Goal: Task Accomplishment & Management: Manage account settings

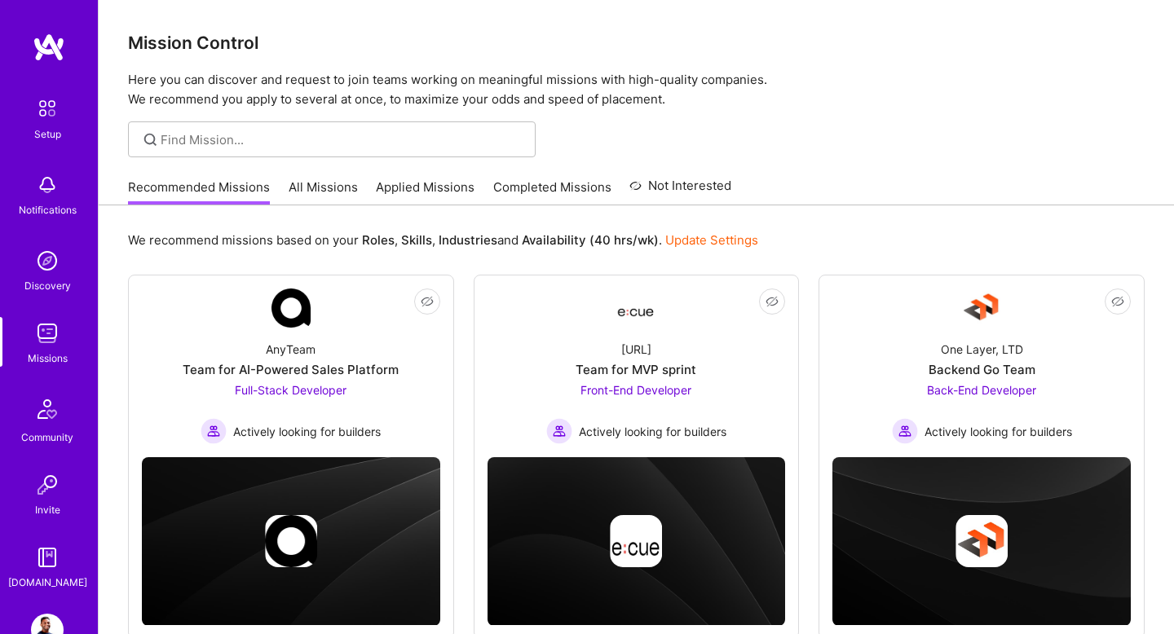
click at [321, 197] on link "All Missions" at bounding box center [323, 192] width 69 height 27
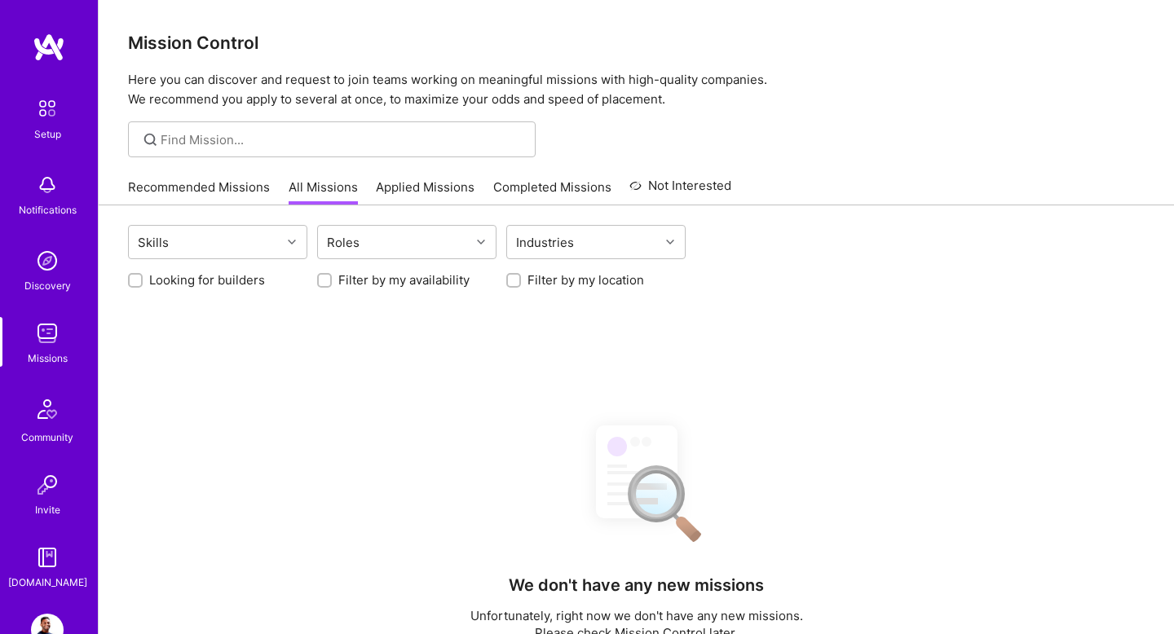
click at [200, 200] on link "Recommended Missions" at bounding box center [199, 192] width 142 height 27
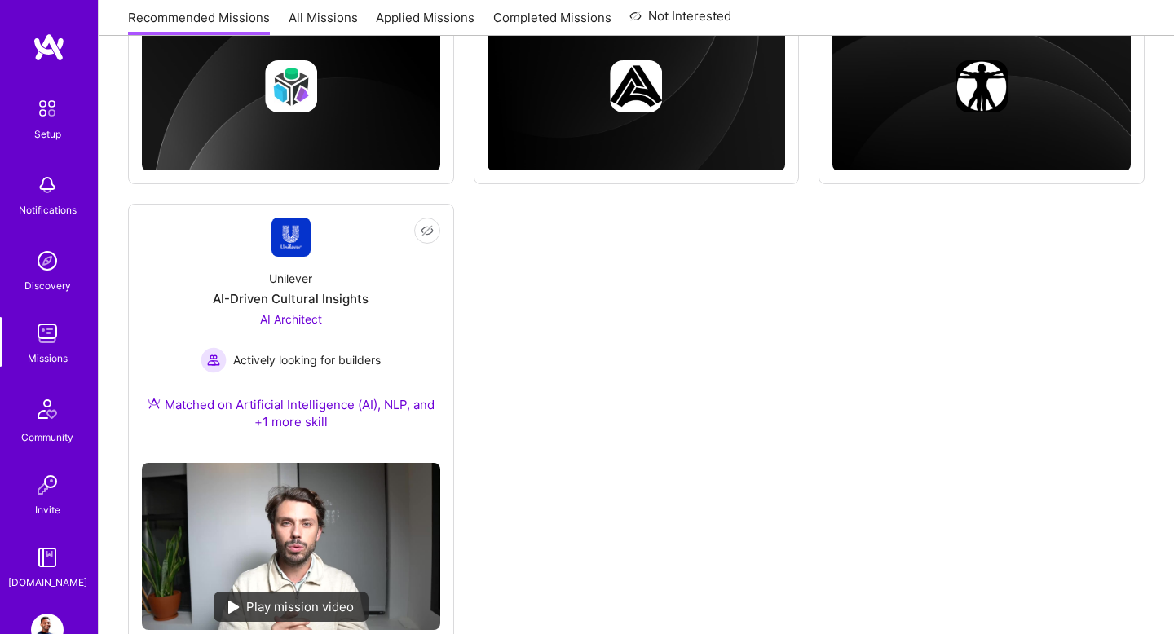
scroll to position [982, 0]
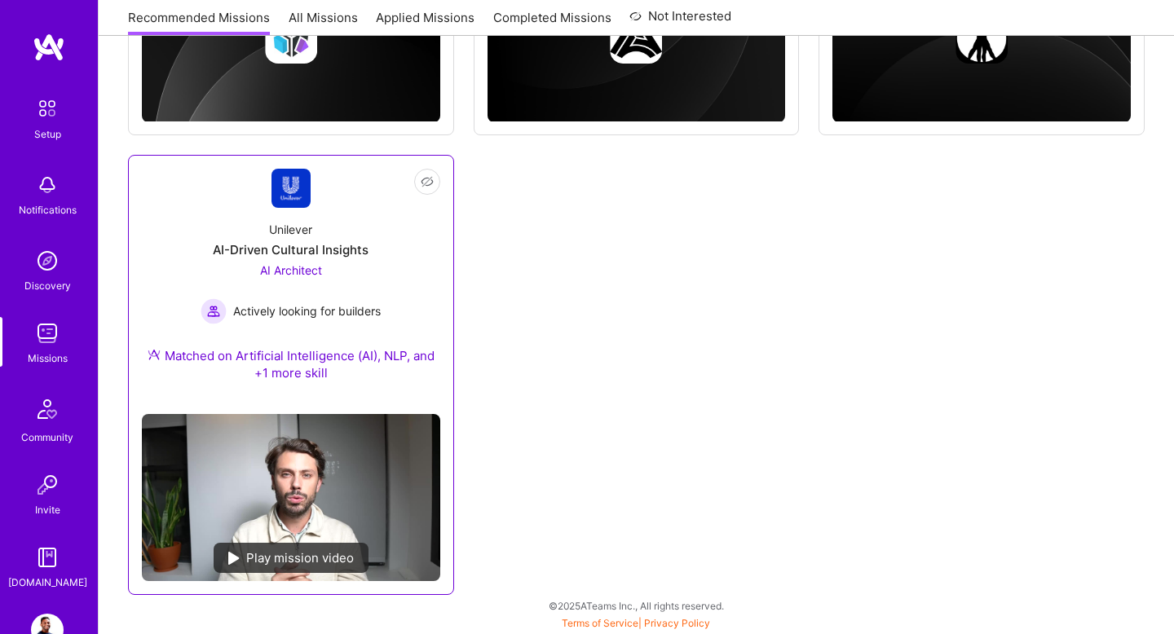
click at [307, 279] on div "AI Architect Actively looking for builders" at bounding box center [291, 293] width 180 height 63
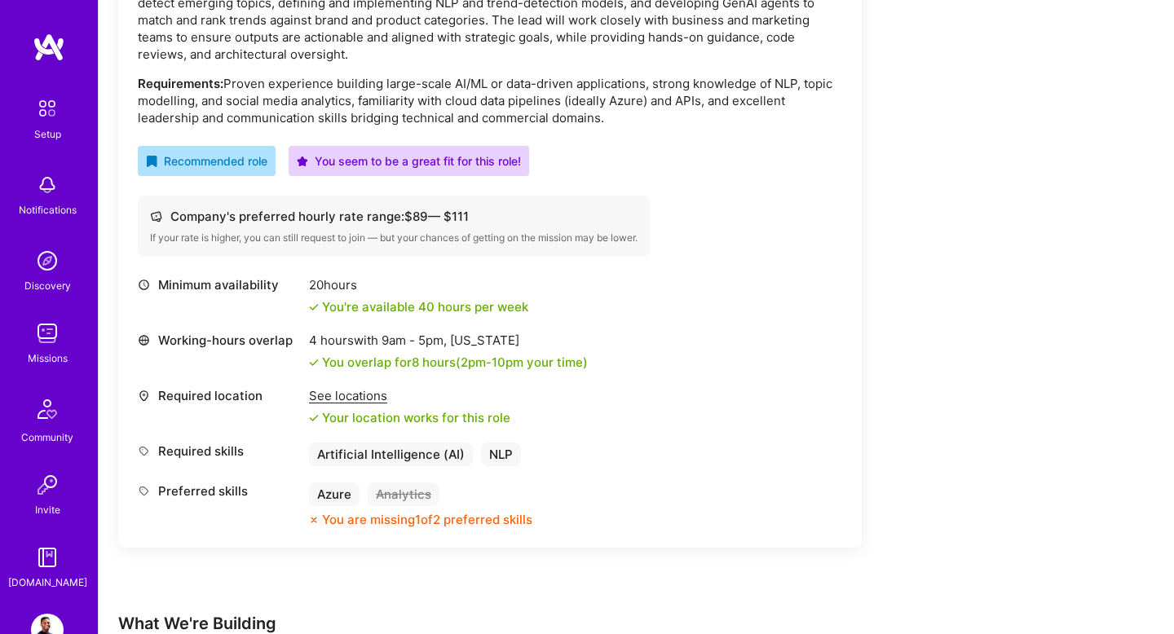
scroll to position [581, 0]
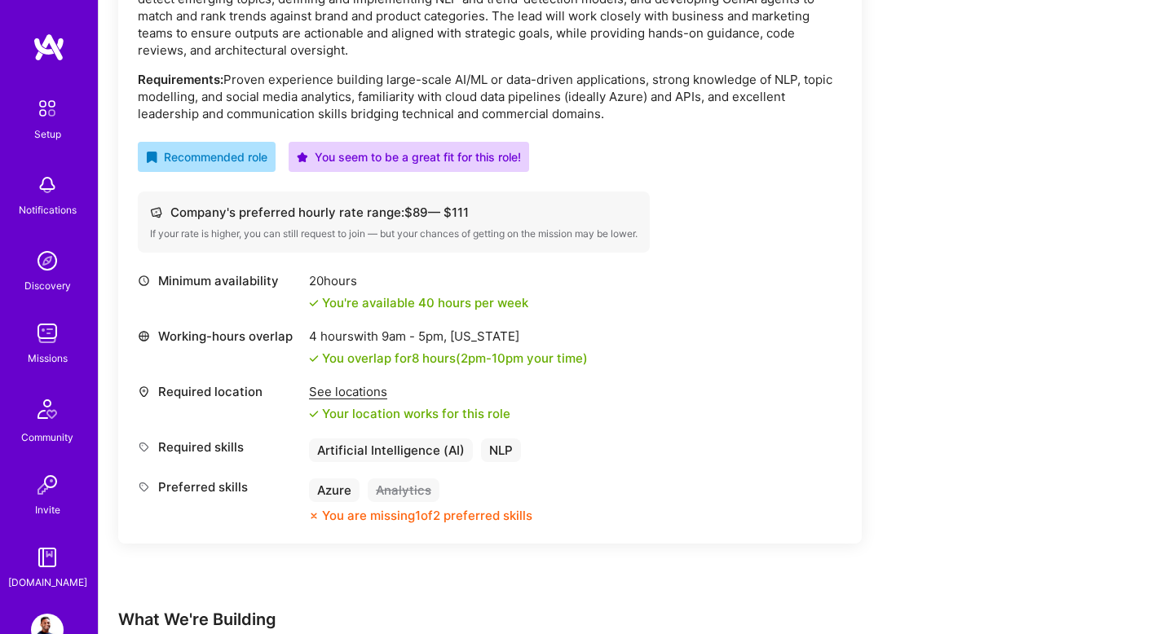
click at [371, 396] on div "See locations" at bounding box center [409, 391] width 201 height 17
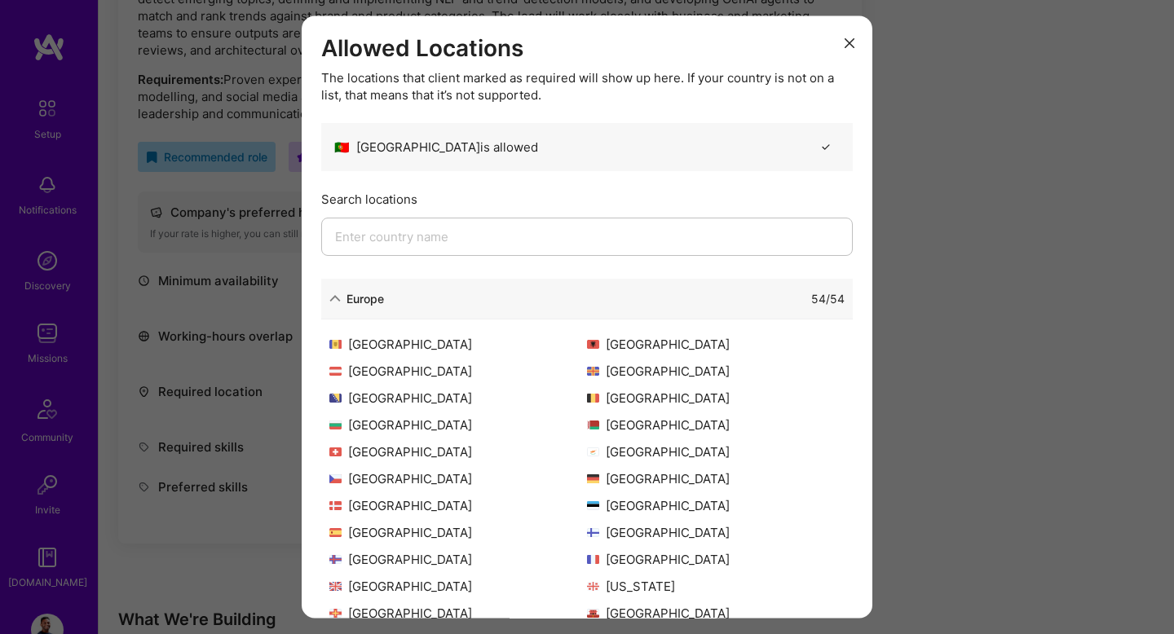
click at [426, 236] on input "modal" at bounding box center [587, 237] width 532 height 38
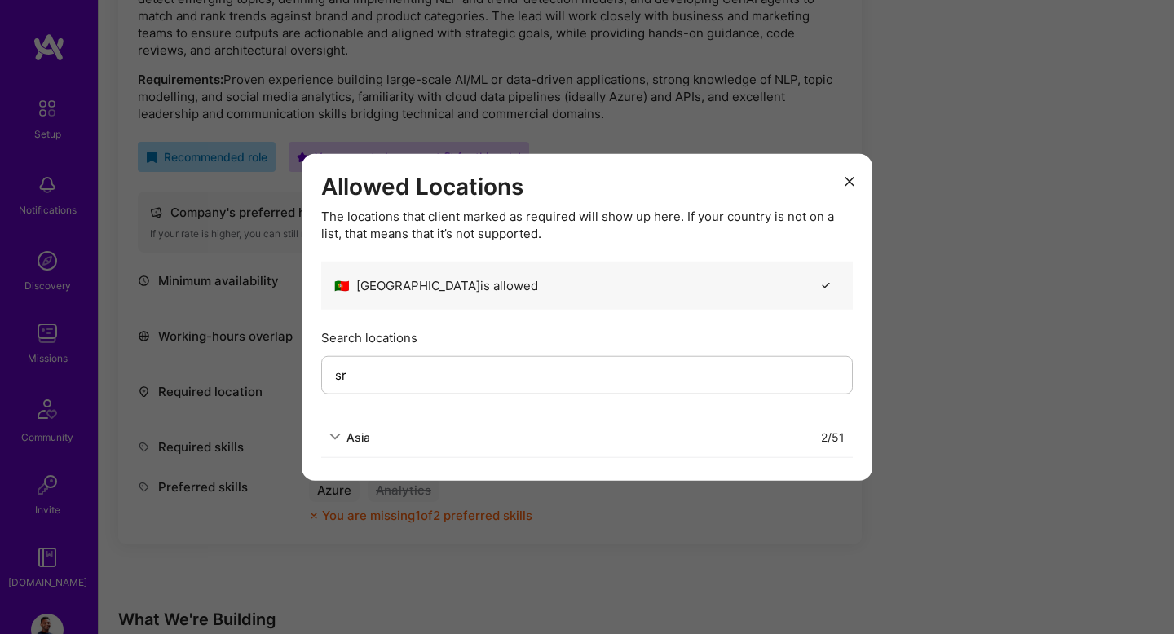
type input "sr"
click at [340, 442] on icon "modal" at bounding box center [334, 436] width 11 height 11
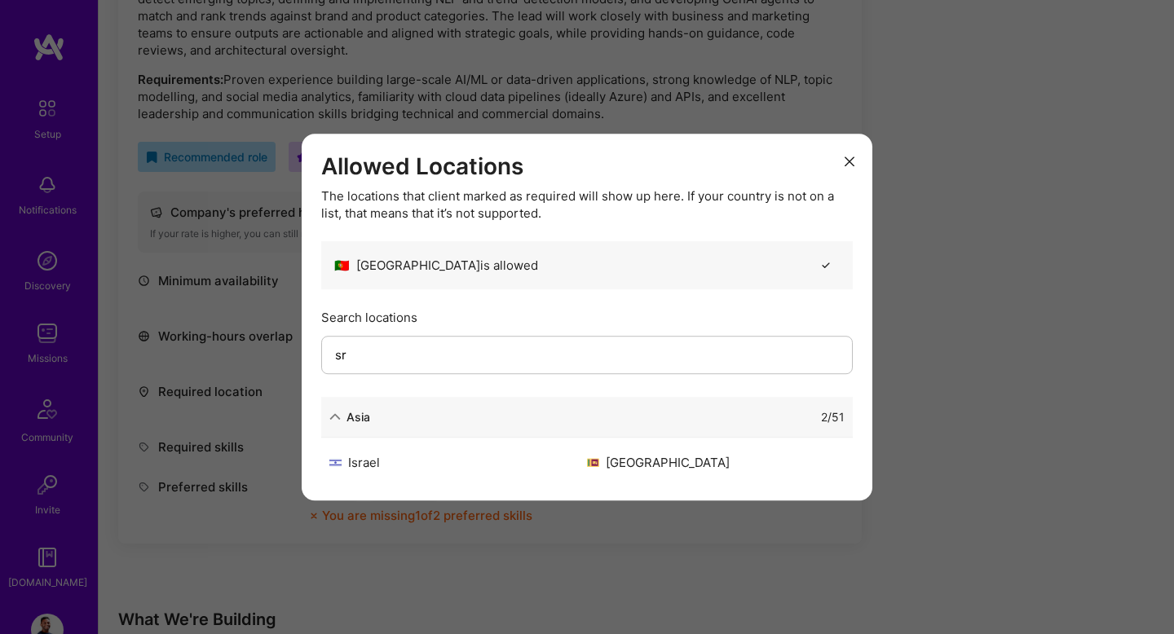
click at [852, 163] on icon "modal" at bounding box center [850, 162] width 10 height 10
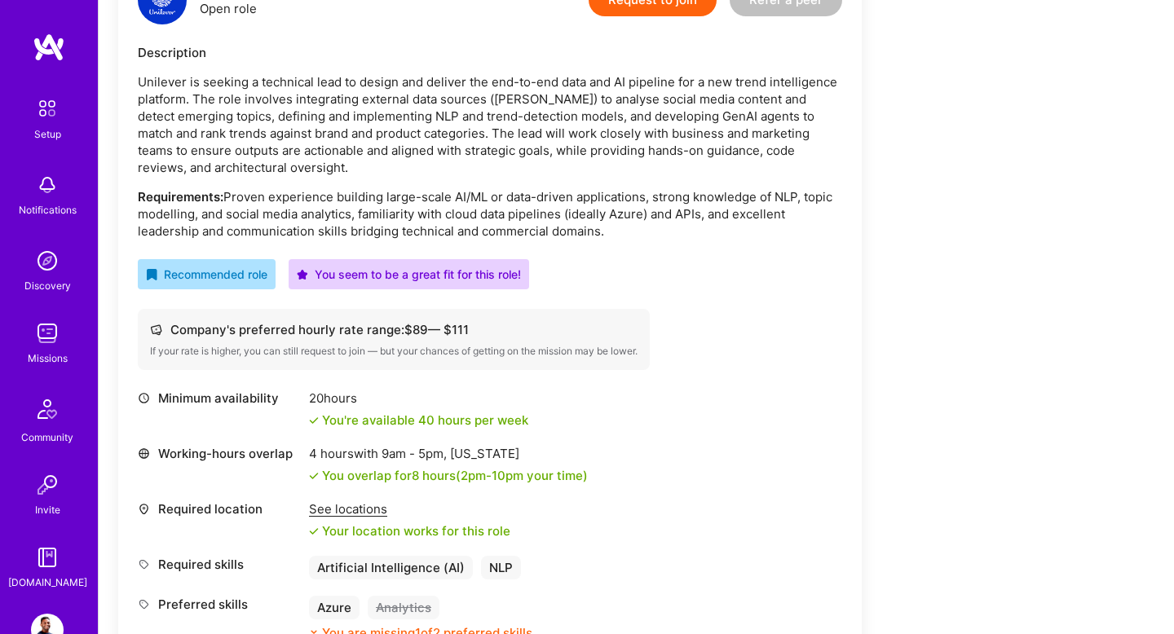
scroll to position [387, 0]
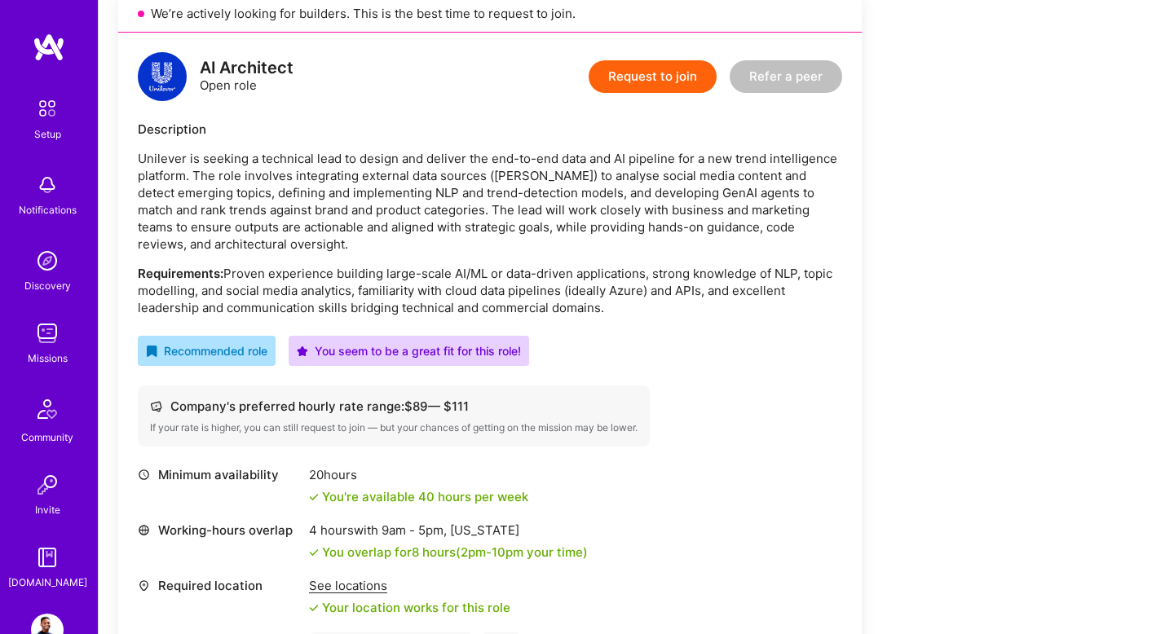
click at [692, 67] on button "Request to join" at bounding box center [653, 76] width 128 height 33
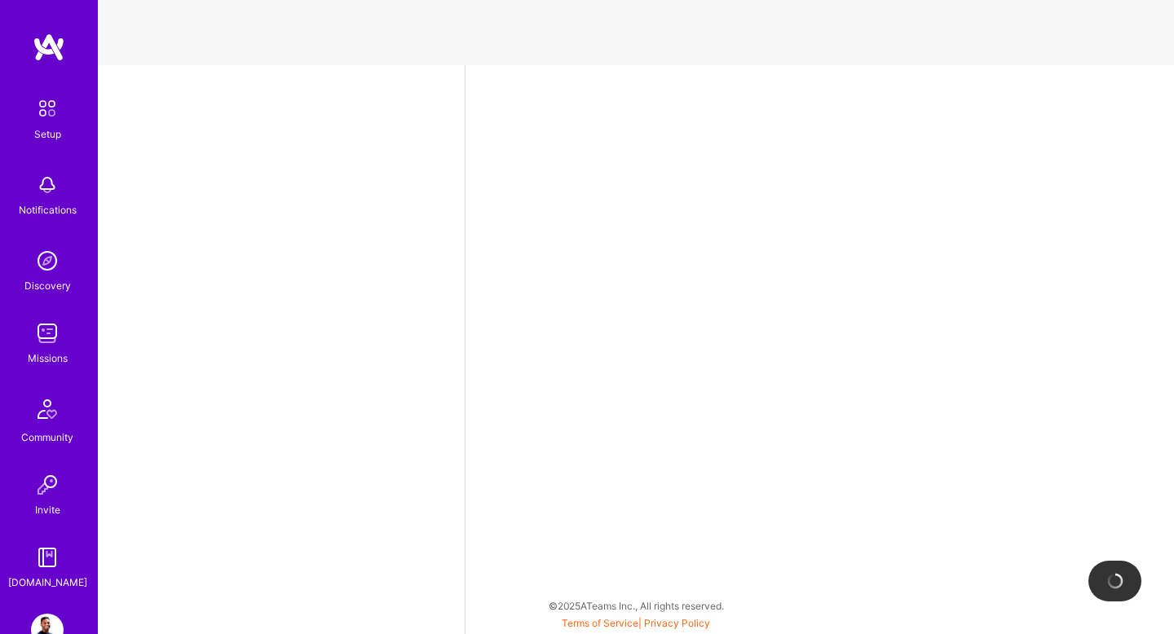
select select "US"
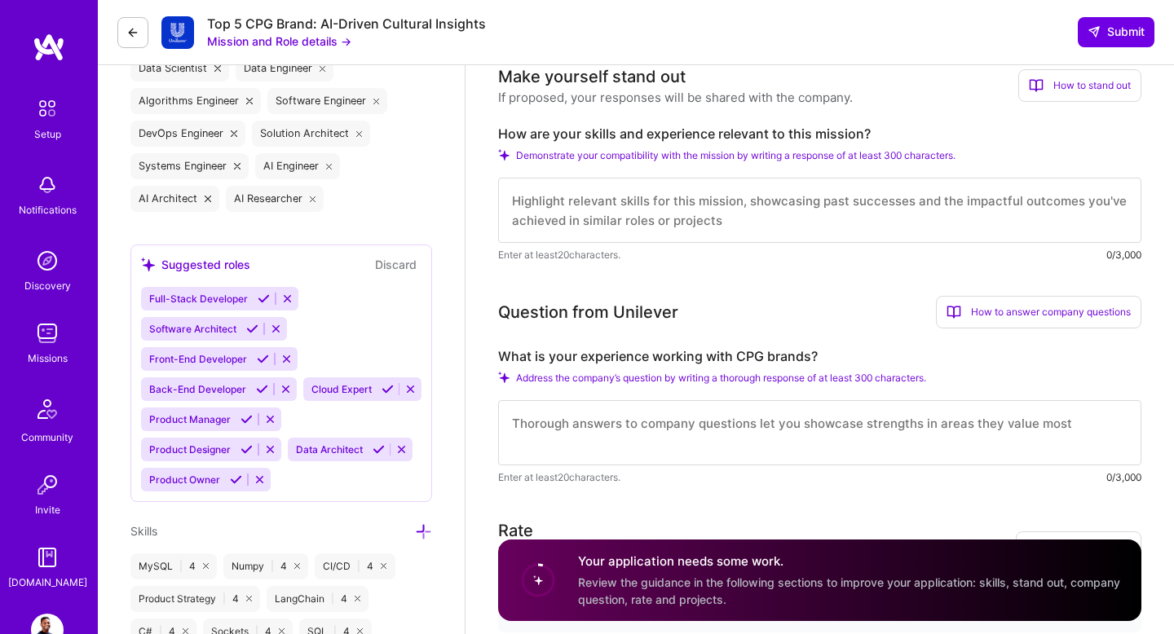
scroll to position [625, 0]
click at [749, 354] on label "What is your experience working with CPG brands?" at bounding box center [819, 355] width 643 height 17
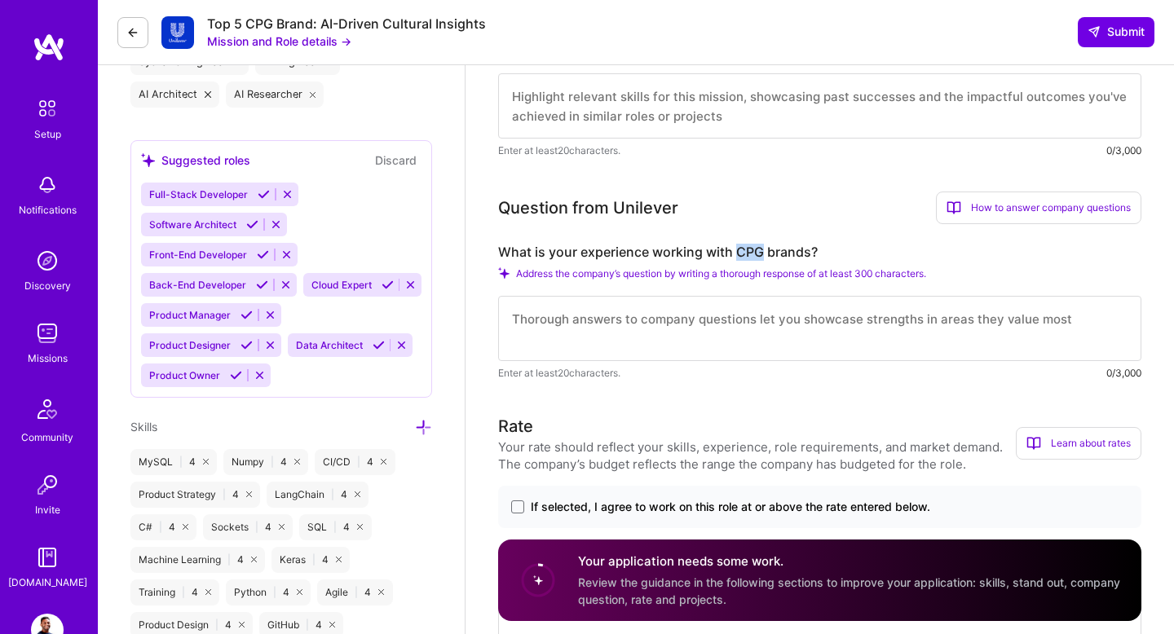
scroll to position [714, 0]
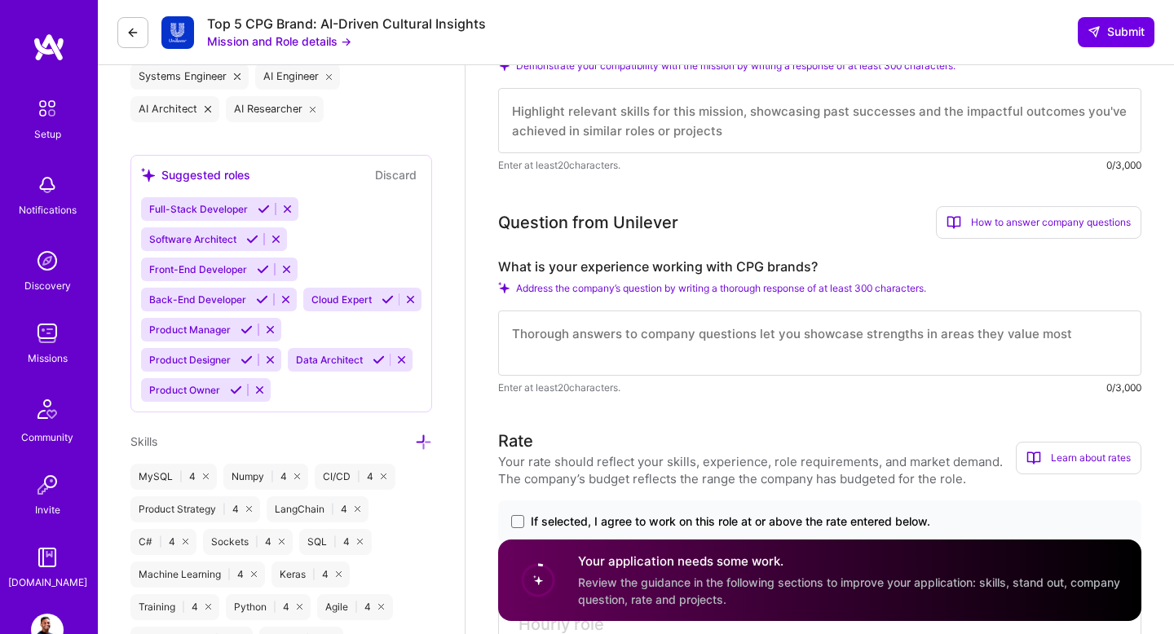
click at [750, 263] on label "What is your experience working with CPG brands?" at bounding box center [819, 267] width 643 height 17
click at [738, 267] on label "What is your experience working with CPG brands?" at bounding box center [819, 267] width 643 height 17
drag, startPoint x: 737, startPoint y: 267, endPoint x: 807, endPoint y: 272, distance: 70.3
click at [807, 272] on label "What is your experience working with CPG brands?" at bounding box center [819, 267] width 643 height 17
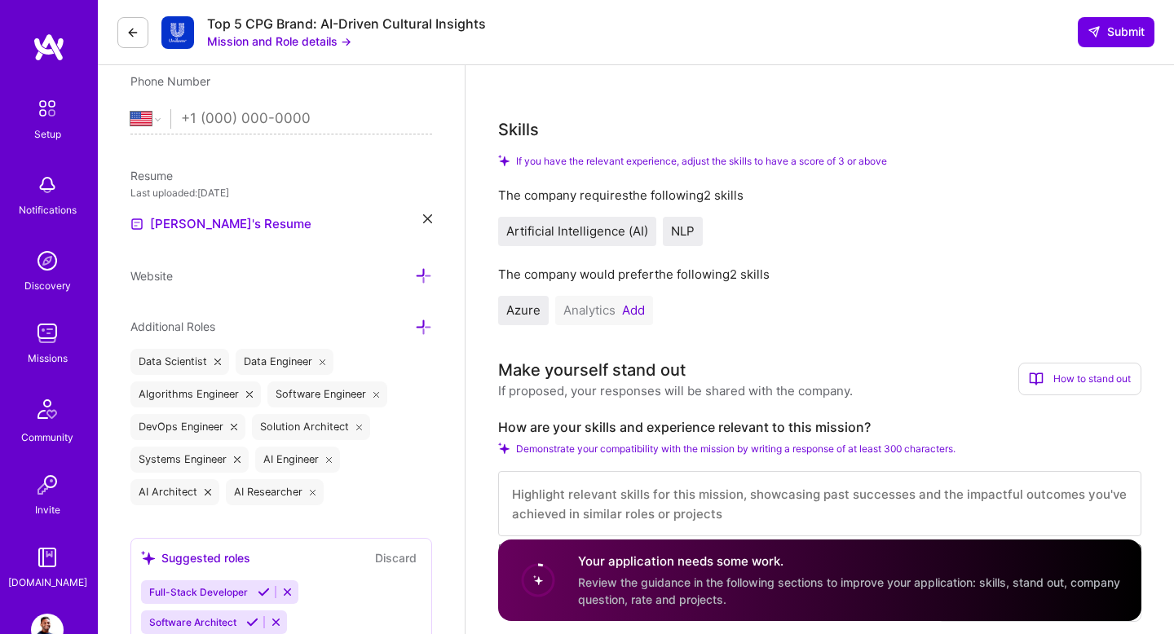
scroll to position [333, 0]
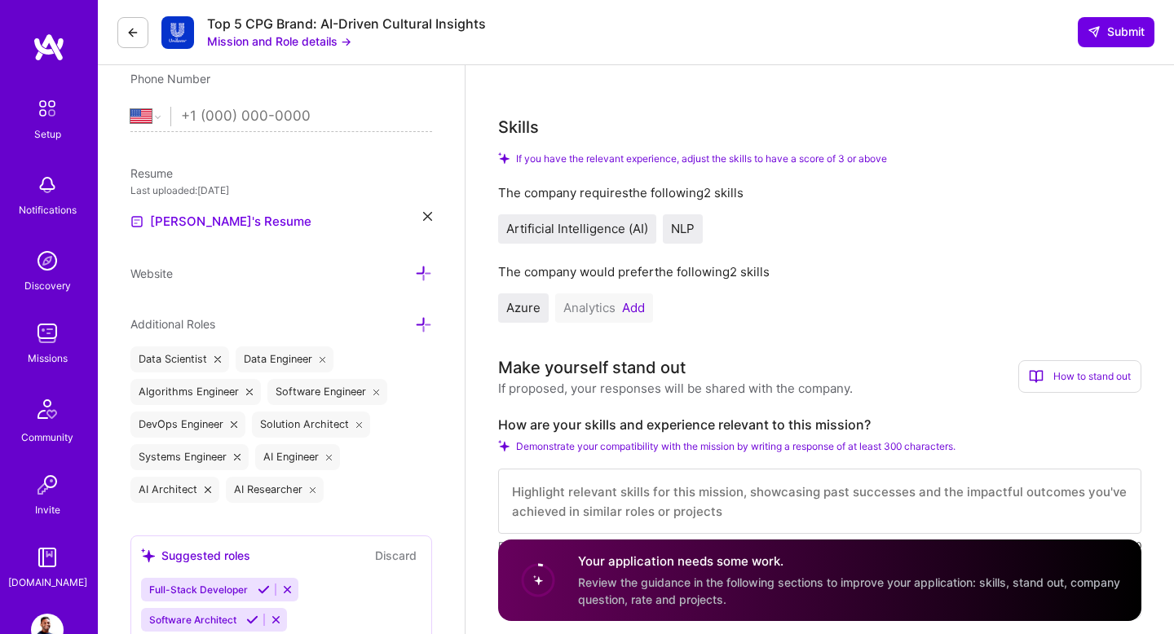
click at [634, 307] on button "Add" at bounding box center [633, 308] width 23 height 13
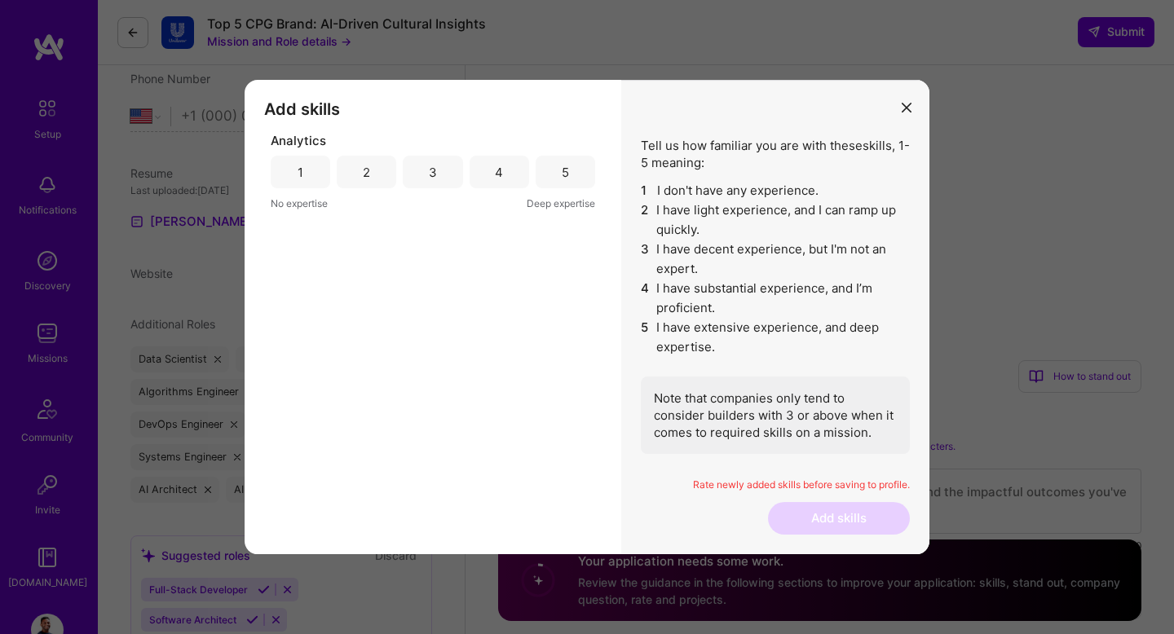
click at [493, 170] on div "4" at bounding box center [500, 172] width 60 height 33
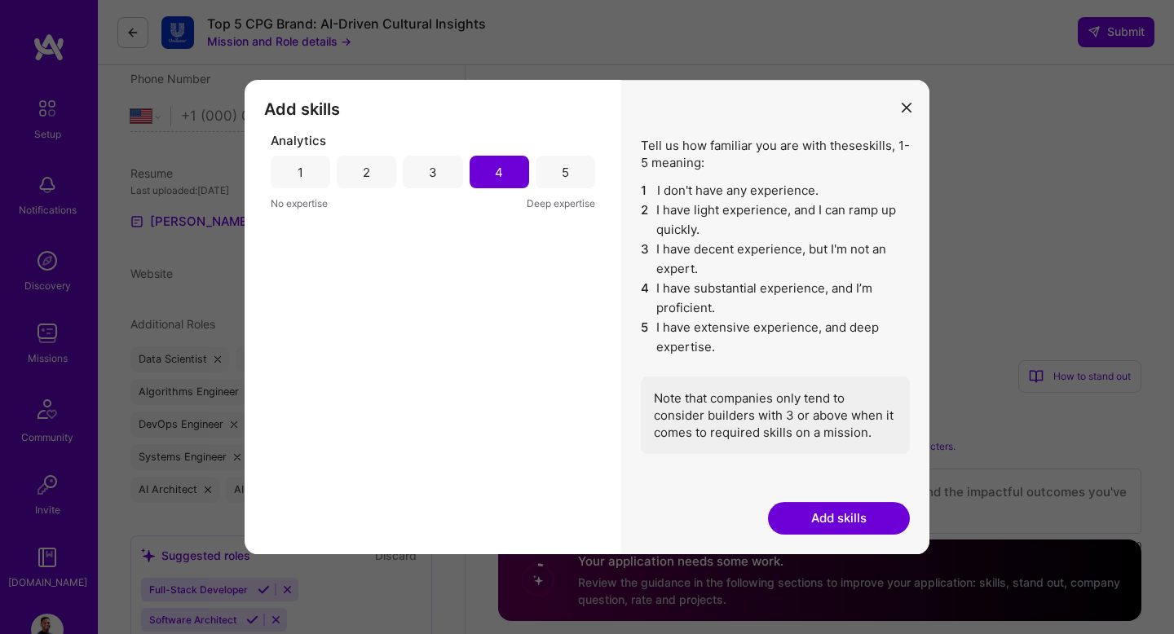
click at [840, 521] on button "Add skills" at bounding box center [839, 518] width 142 height 33
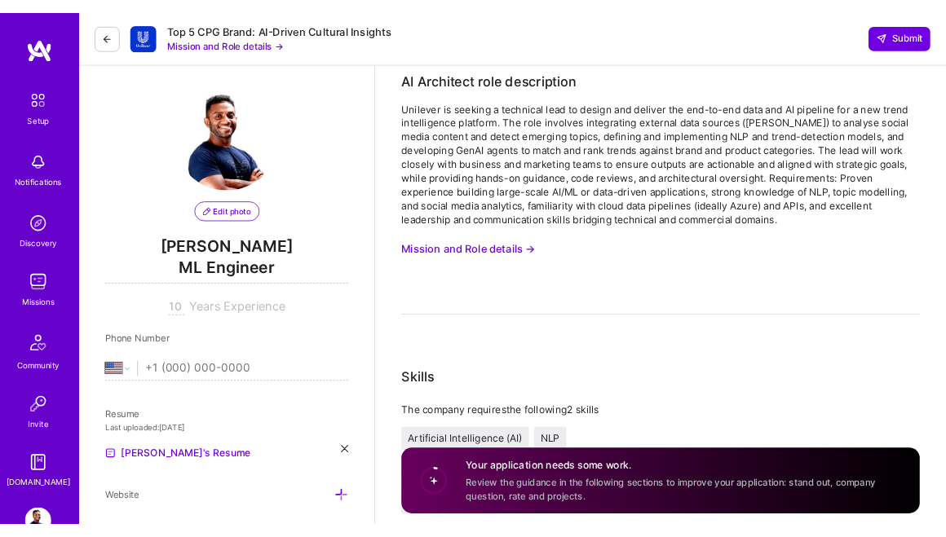
scroll to position [0, 0]
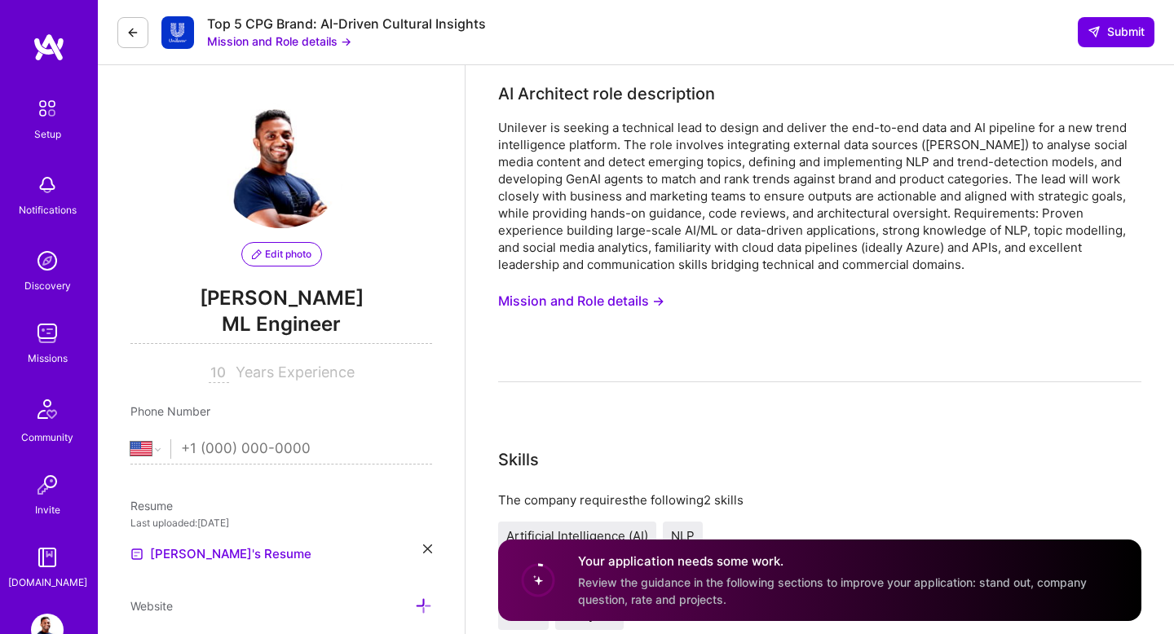
drag, startPoint x: 547, startPoint y: 128, endPoint x: 969, endPoint y: 268, distance: 444.3
click at [969, 268] on div "Unilever is seeking a technical lead to design and deliver the end-to-end data …" at bounding box center [819, 196] width 643 height 154
copy div "is seeking a technical lead to design and deliver the end-to-end data and AI pi…"
click at [593, 301] on button "Mission and Role details →" at bounding box center [581, 301] width 166 height 30
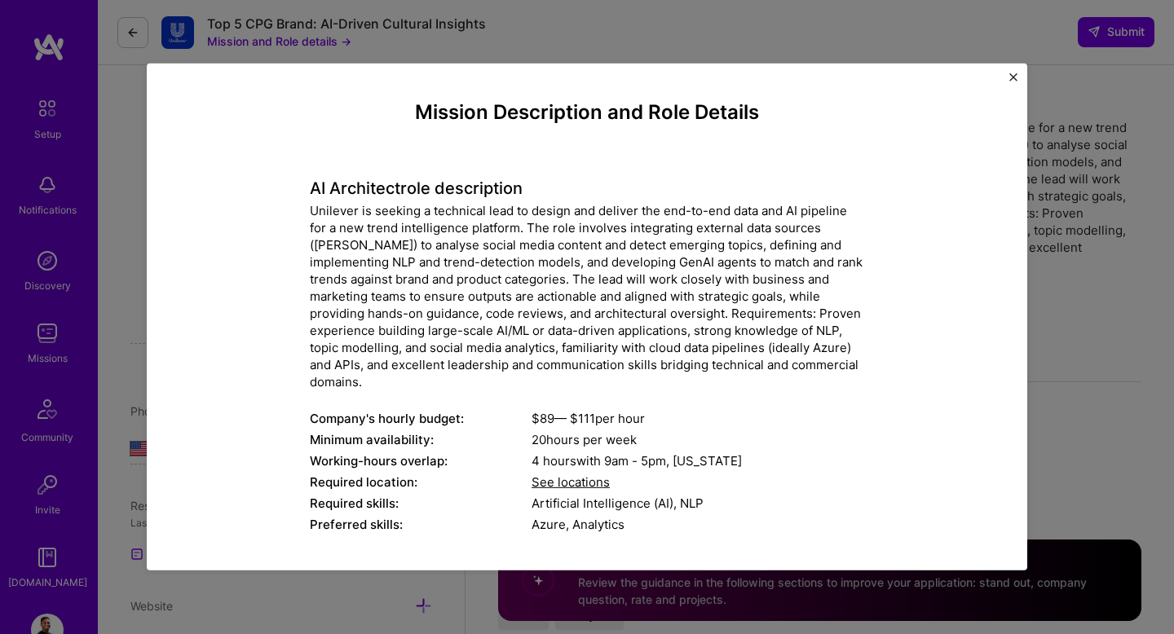
drag, startPoint x: 314, startPoint y: 188, endPoint x: 362, endPoint y: 389, distance: 207.1
click at [362, 389] on div "AI Architect role description Unilever is seeking a technical lead to design an…" at bounding box center [587, 347] width 555 height 381
copy div "AI Architect role description Unilever is seeking a technical lead to design an…"
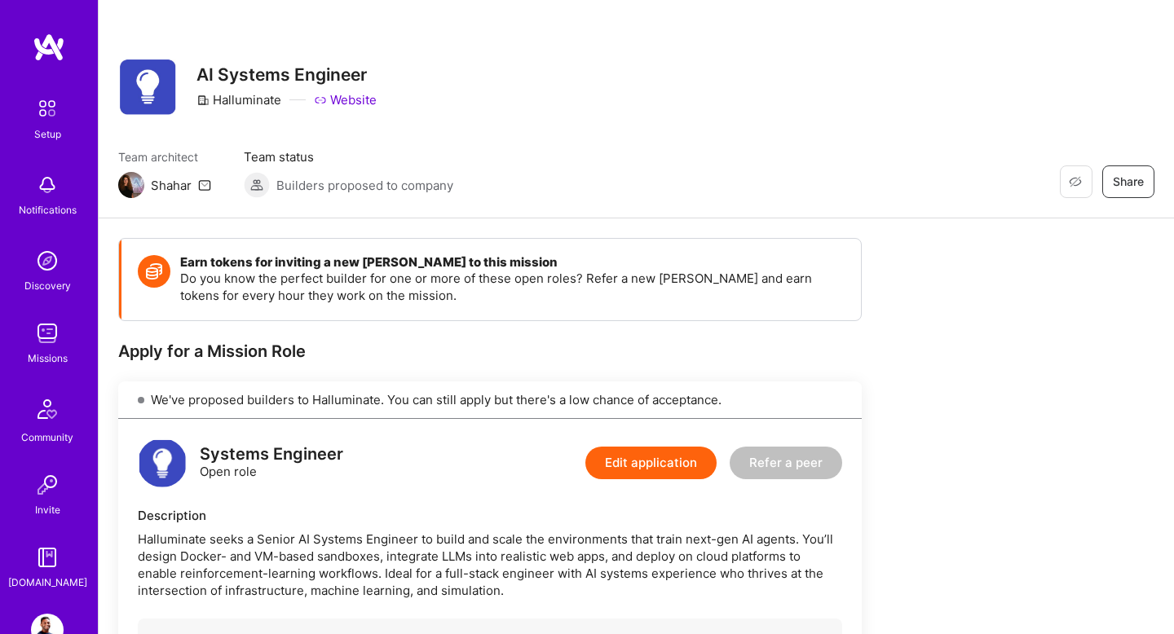
click at [57, 624] on img at bounding box center [47, 630] width 33 height 33
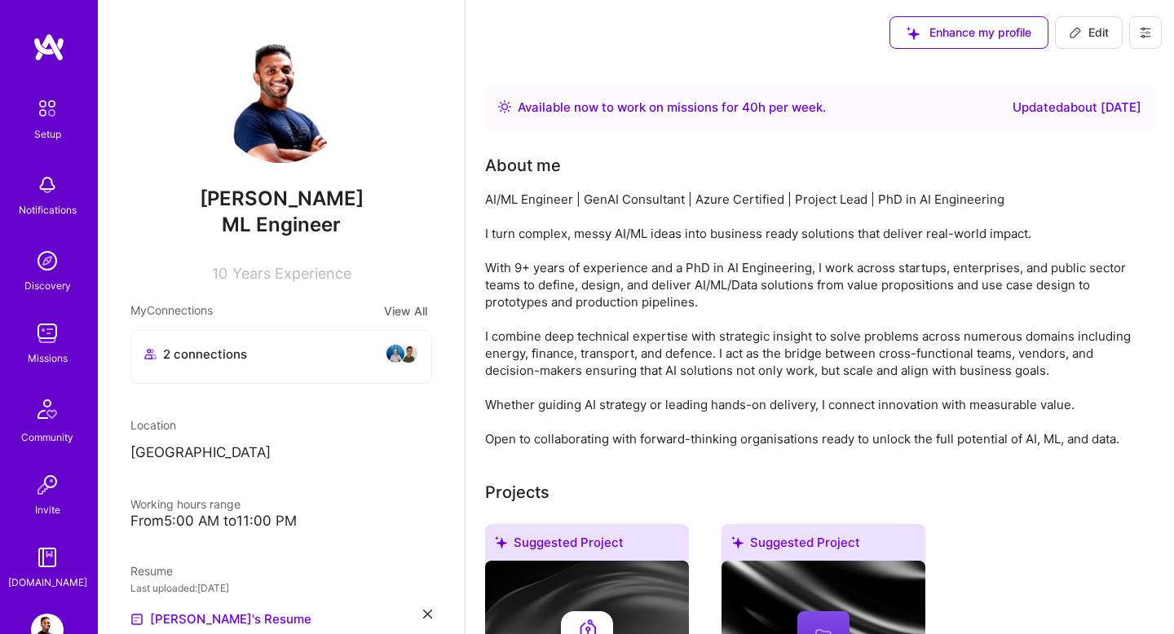
click at [1085, 30] on span "Edit" at bounding box center [1089, 32] width 40 height 16
select select "US"
select select "Right Now"
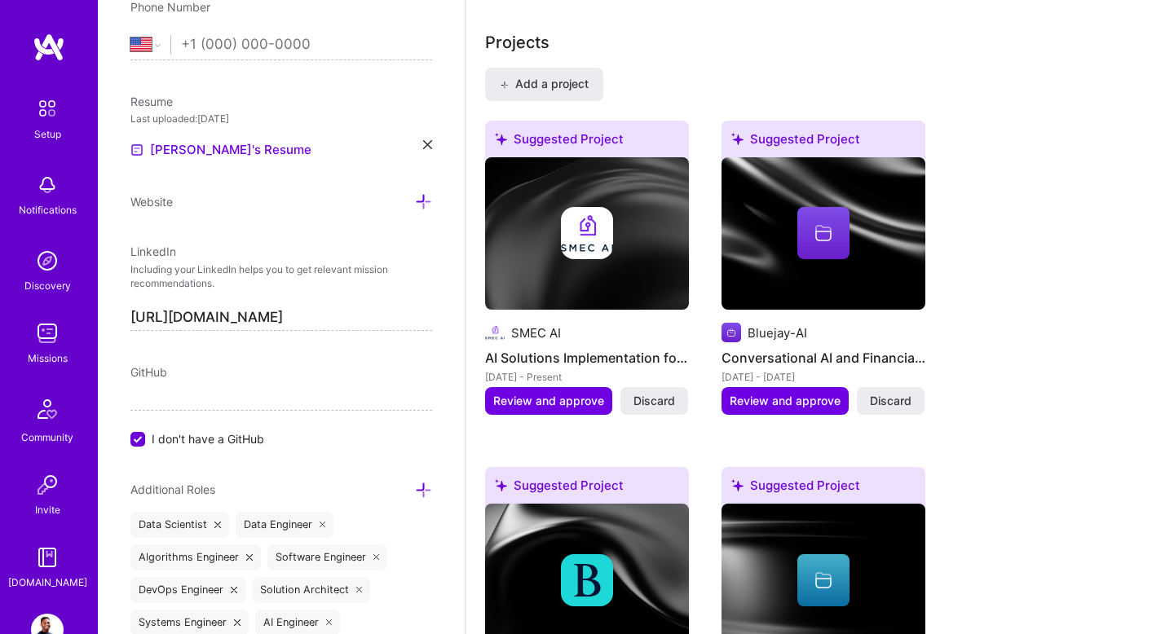
scroll to position [1081, 0]
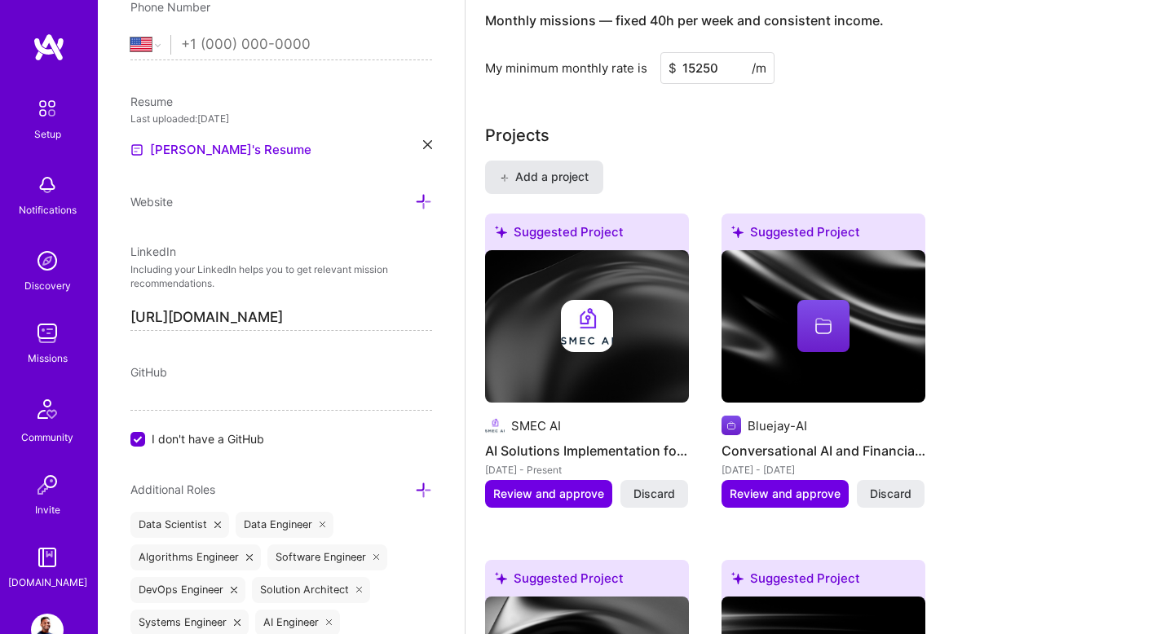
click at [567, 182] on span "Add a project" at bounding box center [544, 177] width 89 height 16
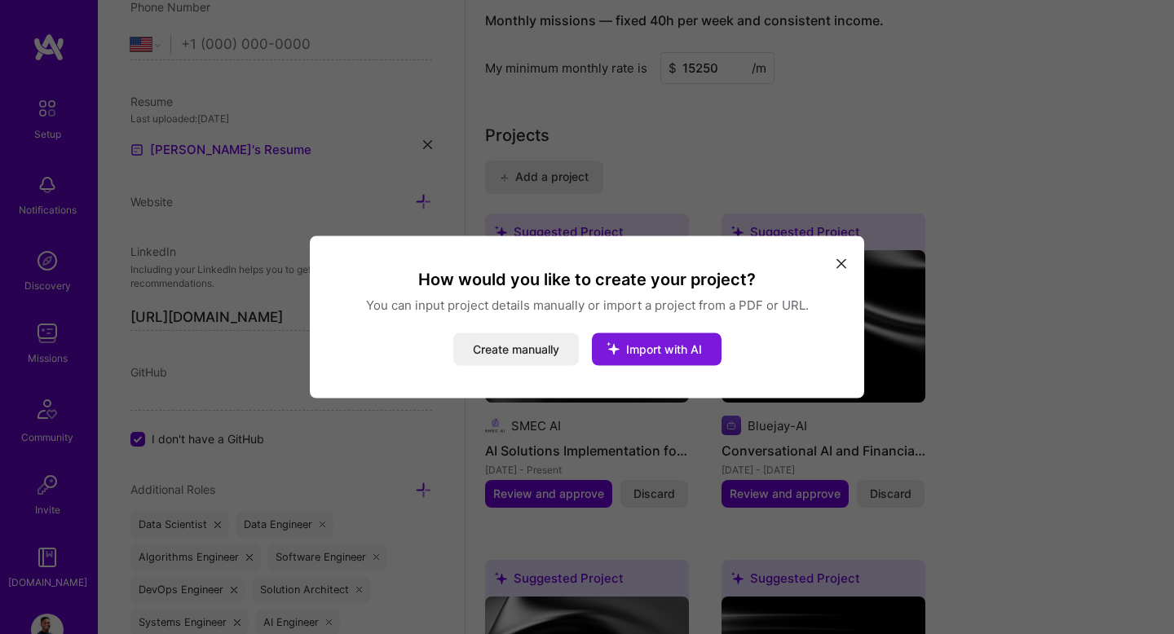
click at [673, 348] on span "Import with AI" at bounding box center [664, 350] width 76 height 14
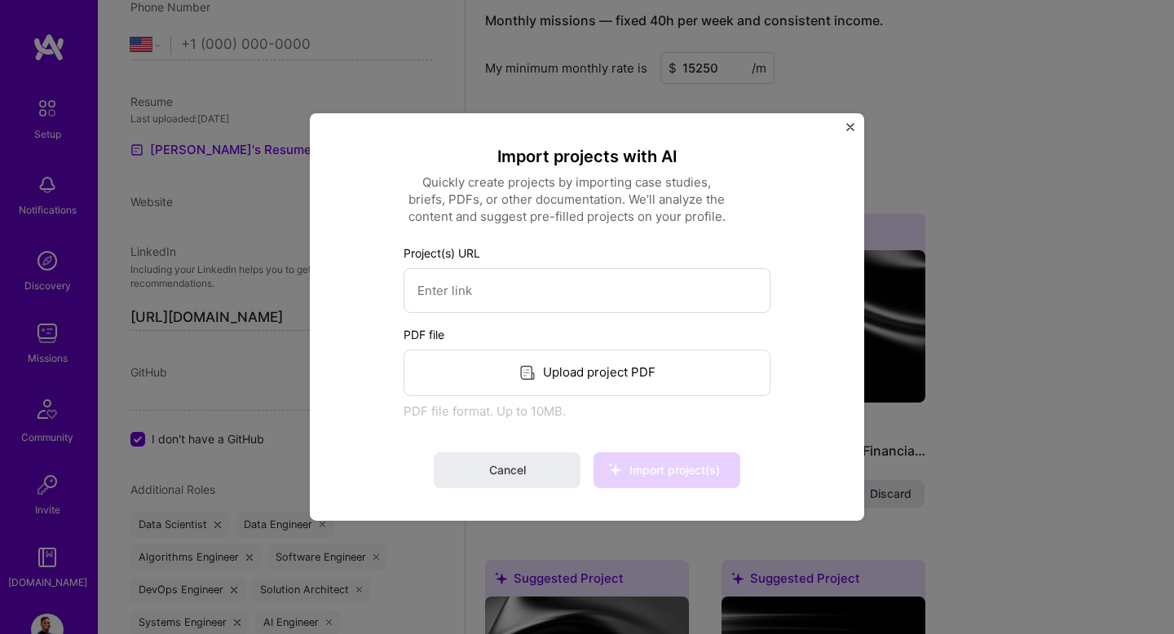
scroll to position [1147, 0]
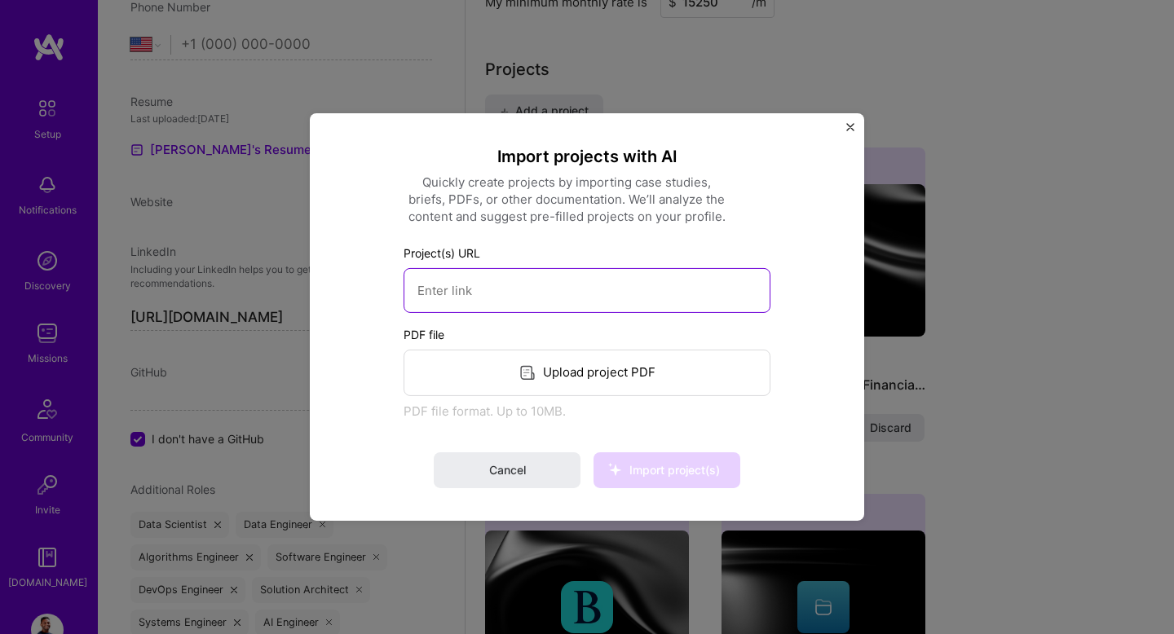
click at [605, 285] on input at bounding box center [587, 290] width 367 height 45
click at [847, 126] on img "Close" at bounding box center [851, 127] width 8 height 8
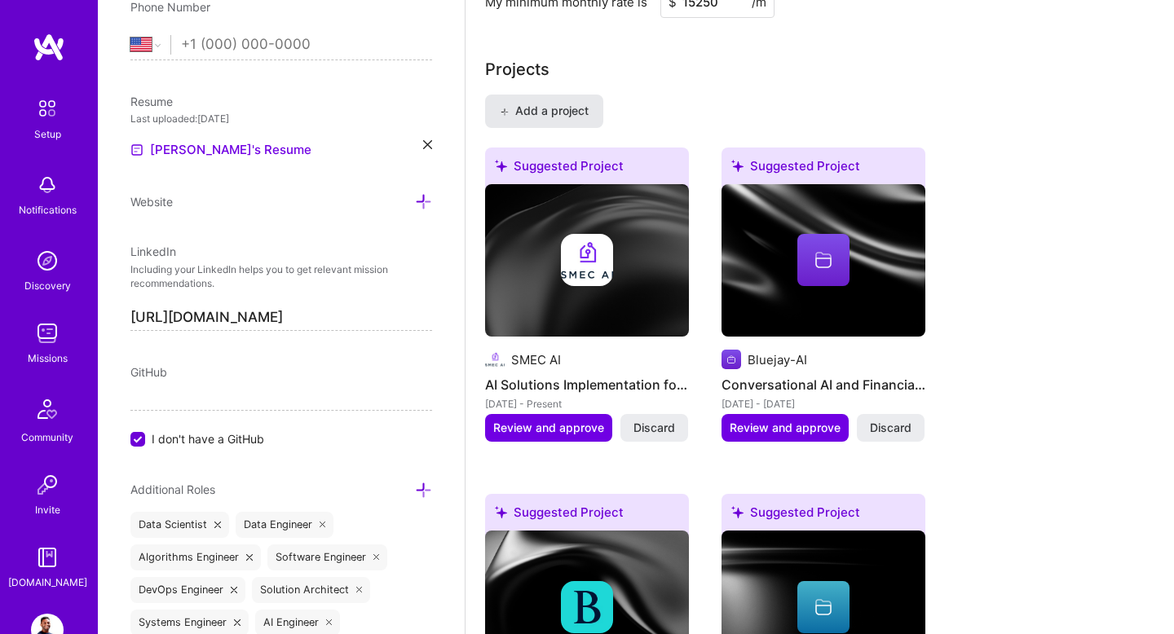
click at [576, 117] on span "Add a project" at bounding box center [544, 111] width 89 height 16
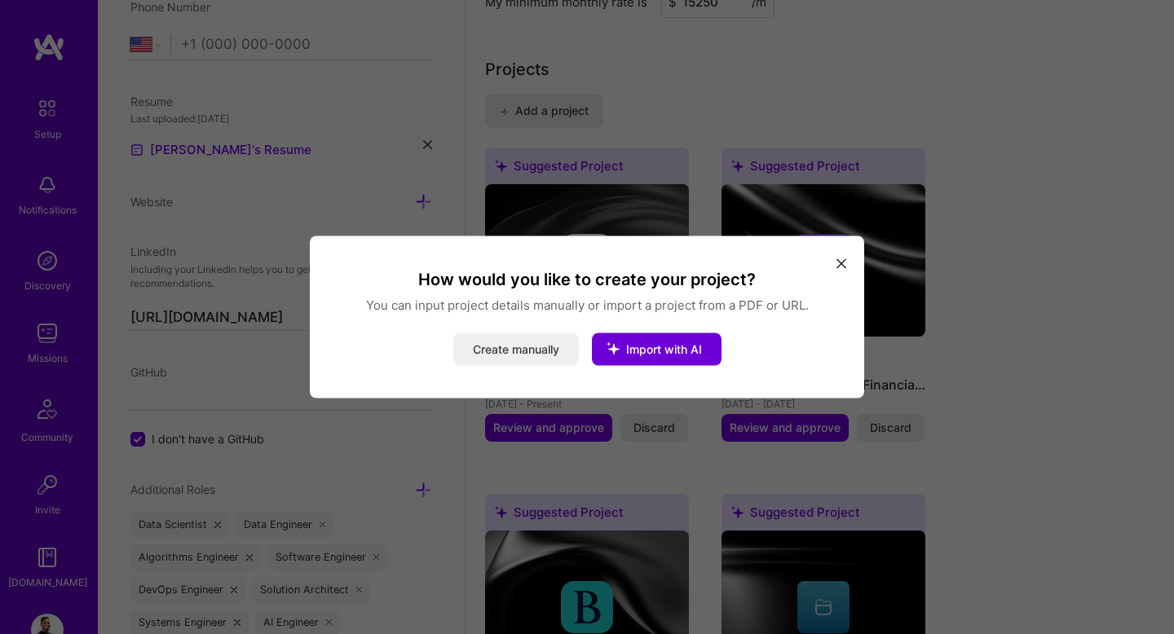
click at [510, 351] on button "Create manually" at bounding box center [516, 350] width 126 height 33
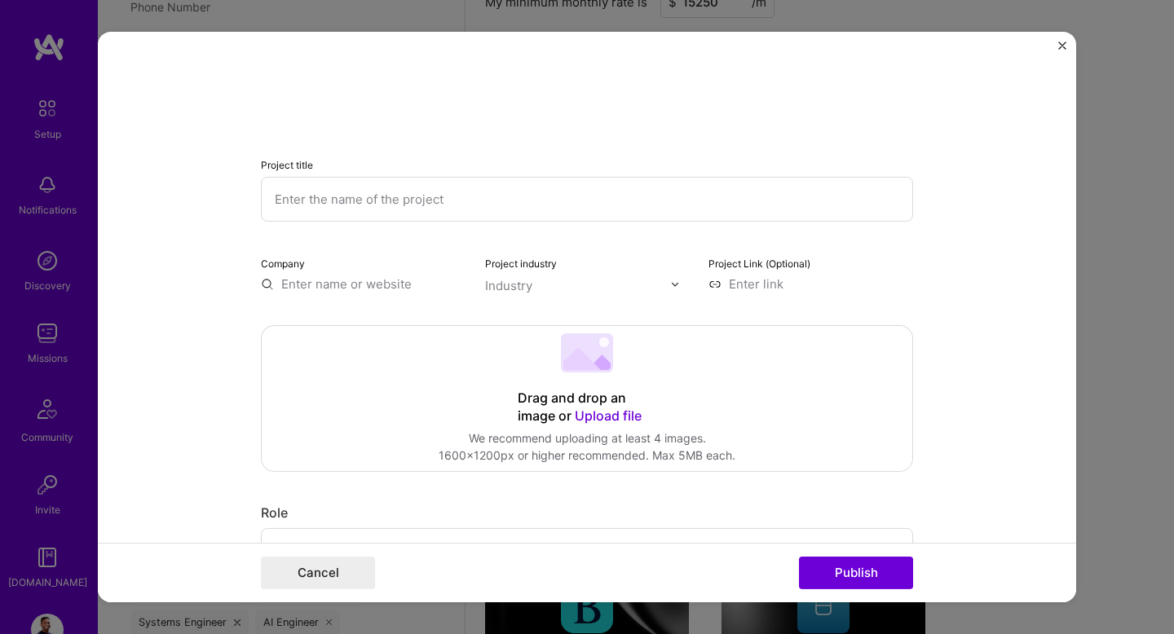
click at [484, 207] on input "text" at bounding box center [587, 199] width 652 height 45
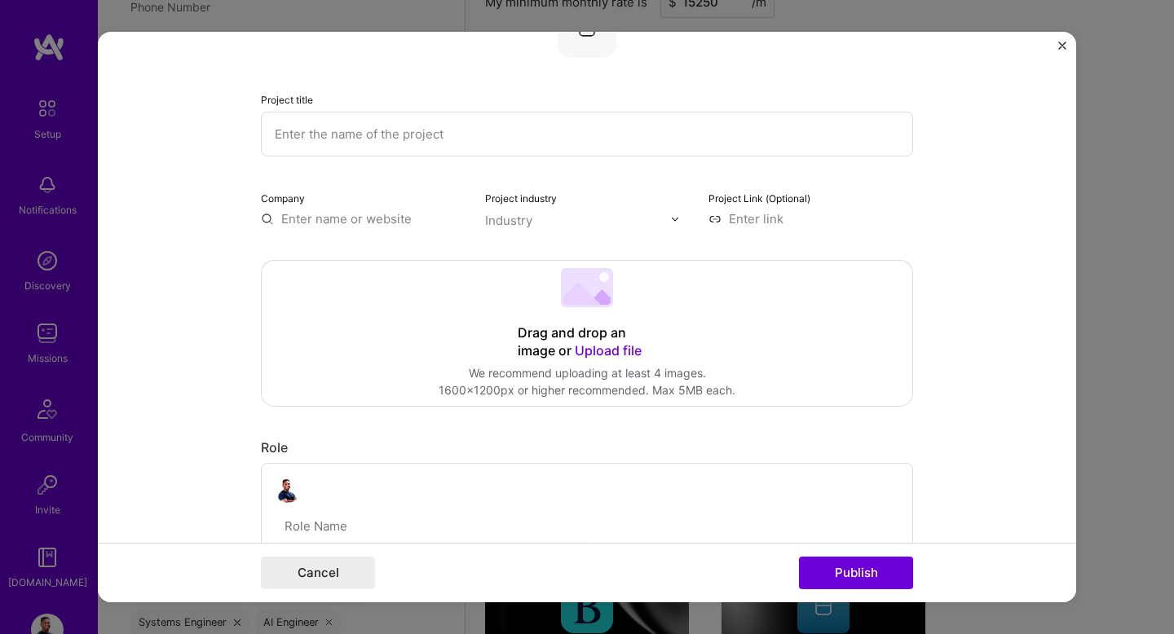
scroll to position [66, 0]
click at [354, 220] on input "text" at bounding box center [363, 218] width 205 height 17
type input "MindNet"
click at [401, 256] on div "MindNet" at bounding box center [383, 255] width 63 height 29
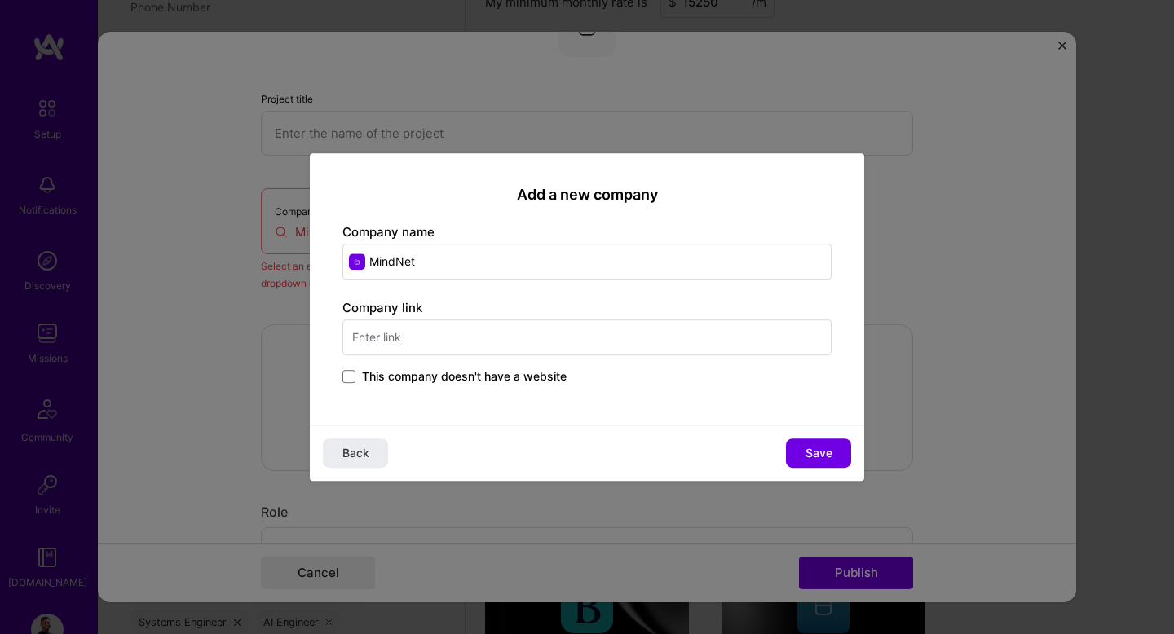
click at [424, 340] on input "text" at bounding box center [587, 338] width 489 height 36
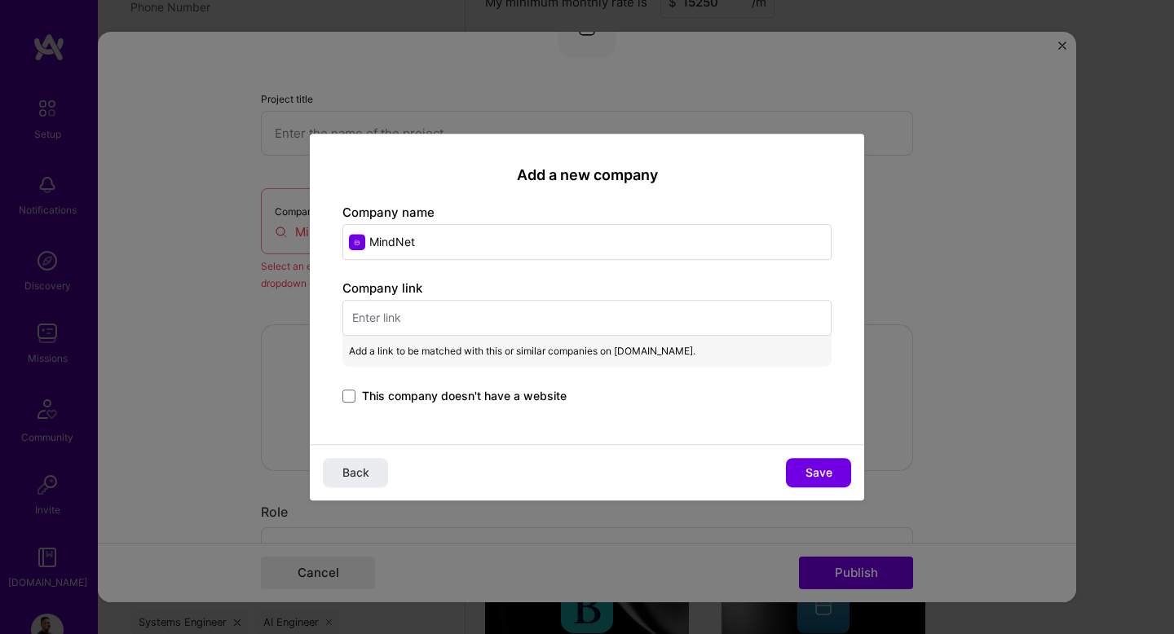
paste input "[URL][DOMAIN_NAME]"
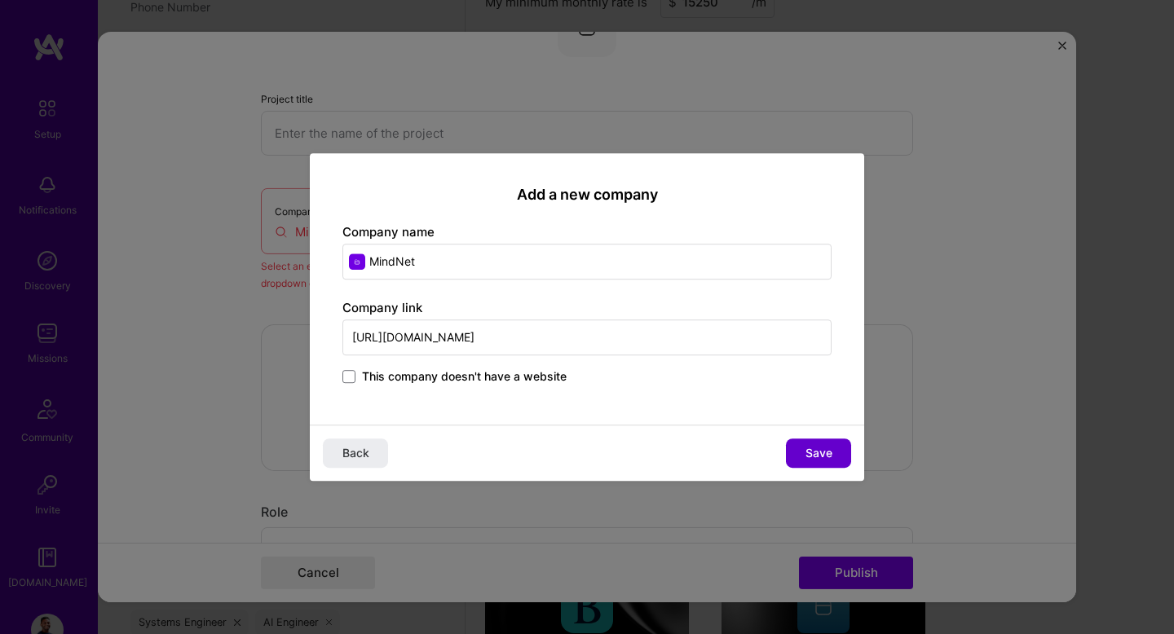
type input "[URL][DOMAIN_NAME]"
click at [824, 452] on span "Save" at bounding box center [819, 453] width 27 height 16
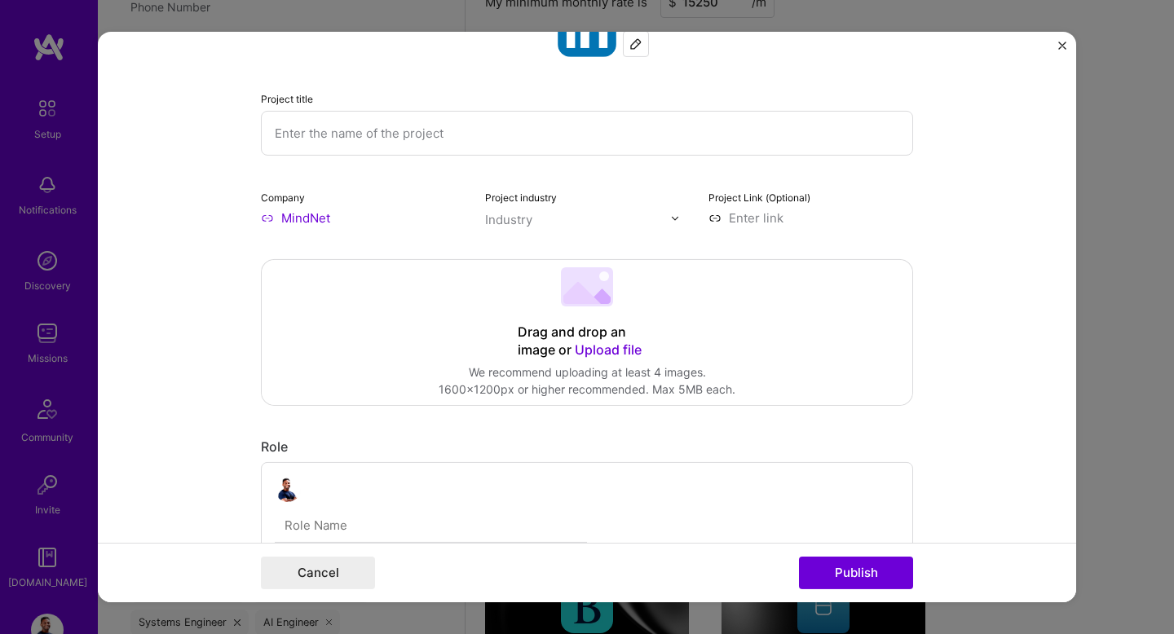
click at [534, 223] on input "text" at bounding box center [578, 219] width 186 height 17
type input "N"
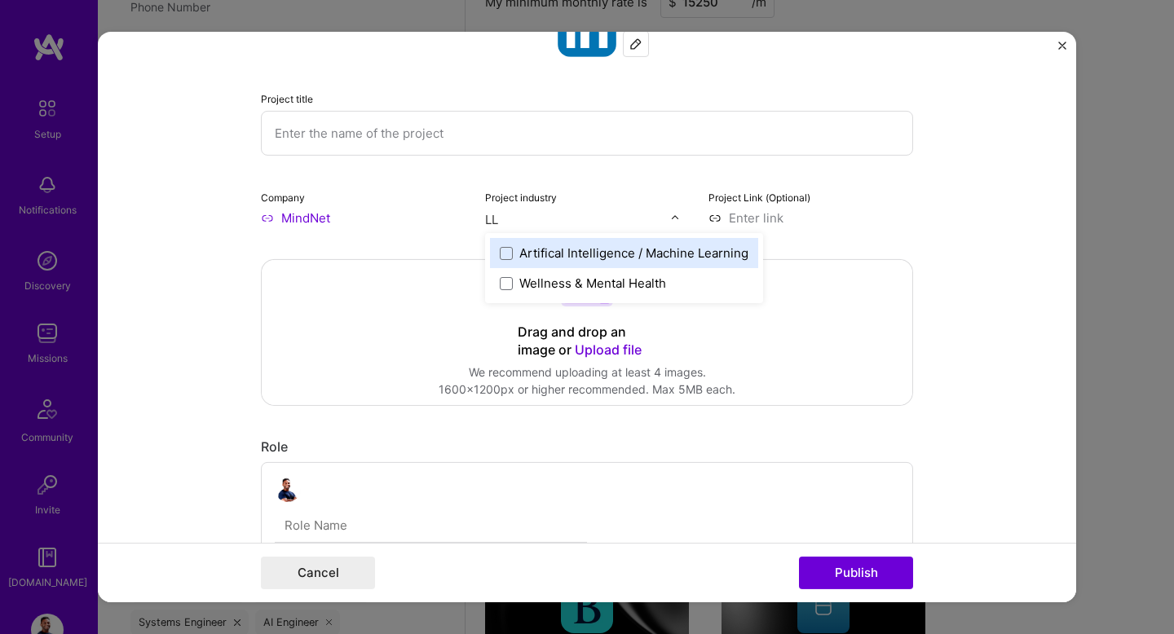
type input "L"
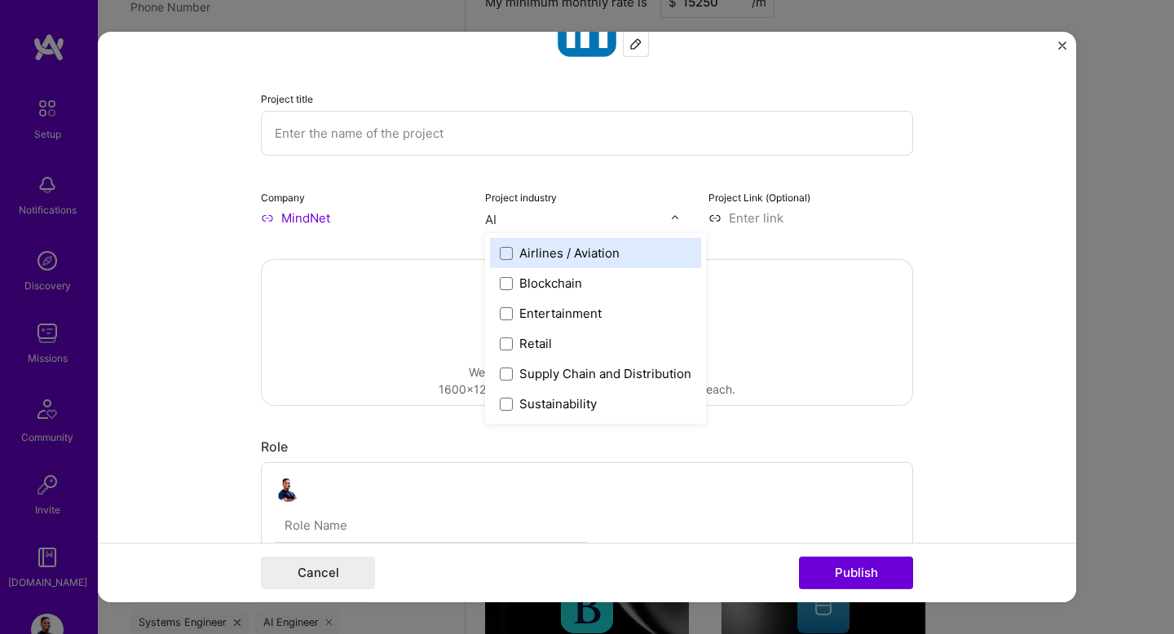
type input "A"
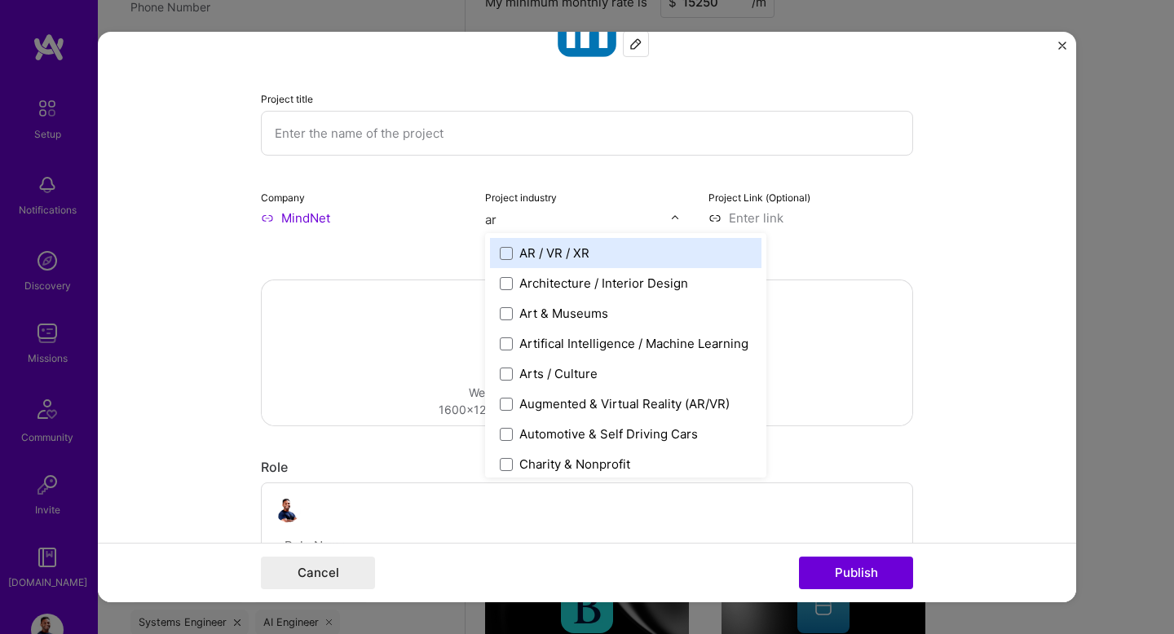
type input "art"
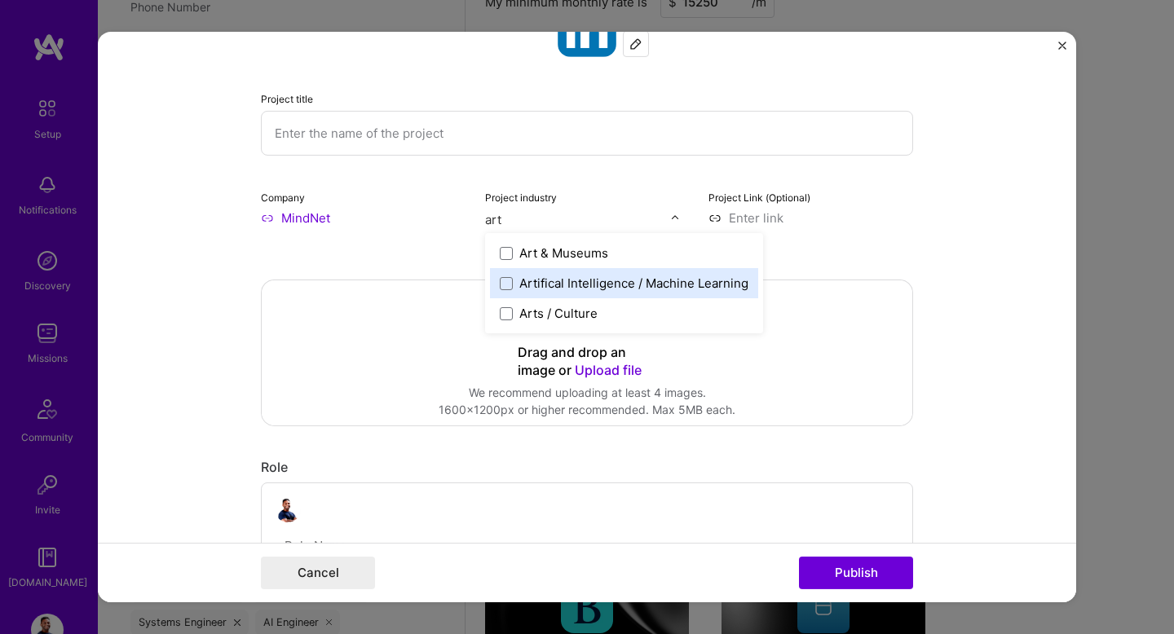
click at [526, 280] on div "Artifical Intelligence / Machine Learning" at bounding box center [633, 283] width 229 height 17
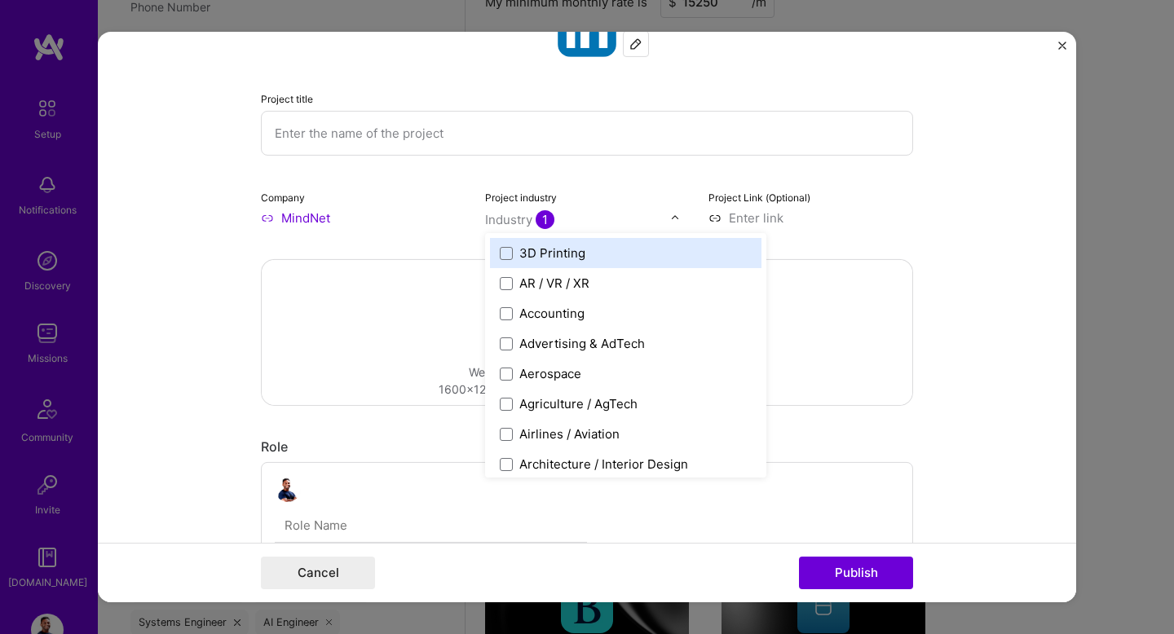
click at [186, 273] on form "Project title Company MindNet Project industry option Artifical Intelligence / …" at bounding box center [587, 317] width 979 height 571
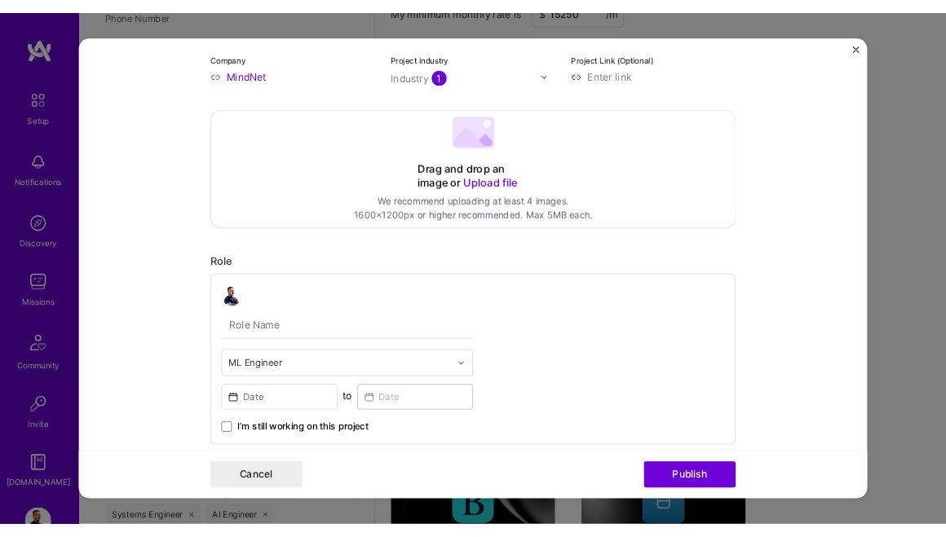
scroll to position [276, 0]
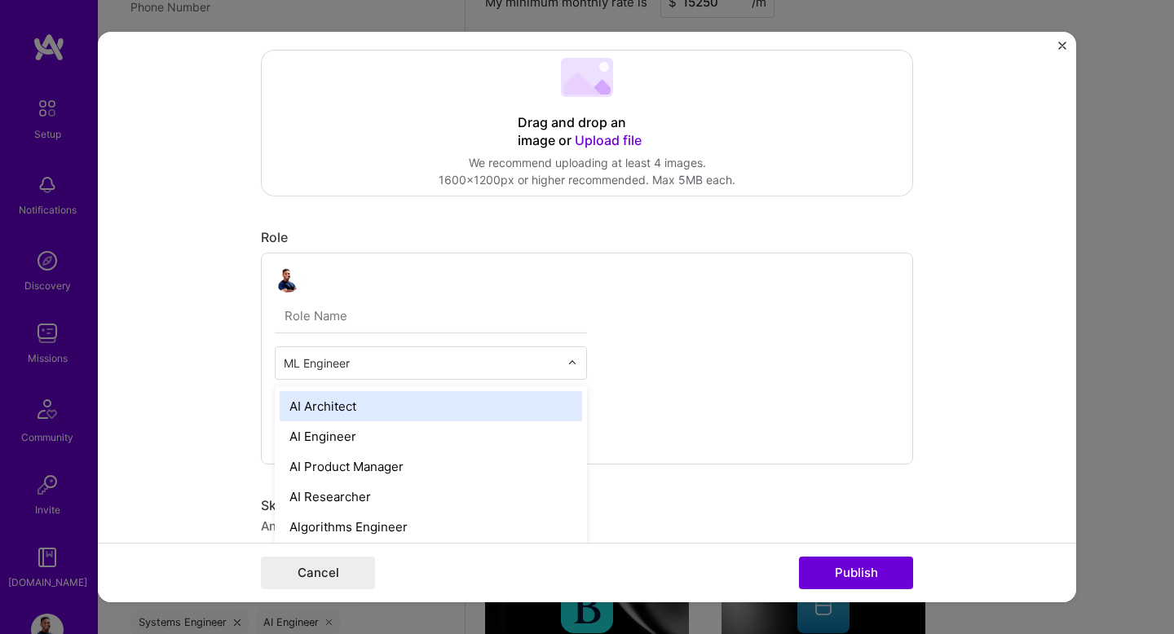
click at [356, 360] on input "text" at bounding box center [422, 363] width 276 height 17
type input "cto"
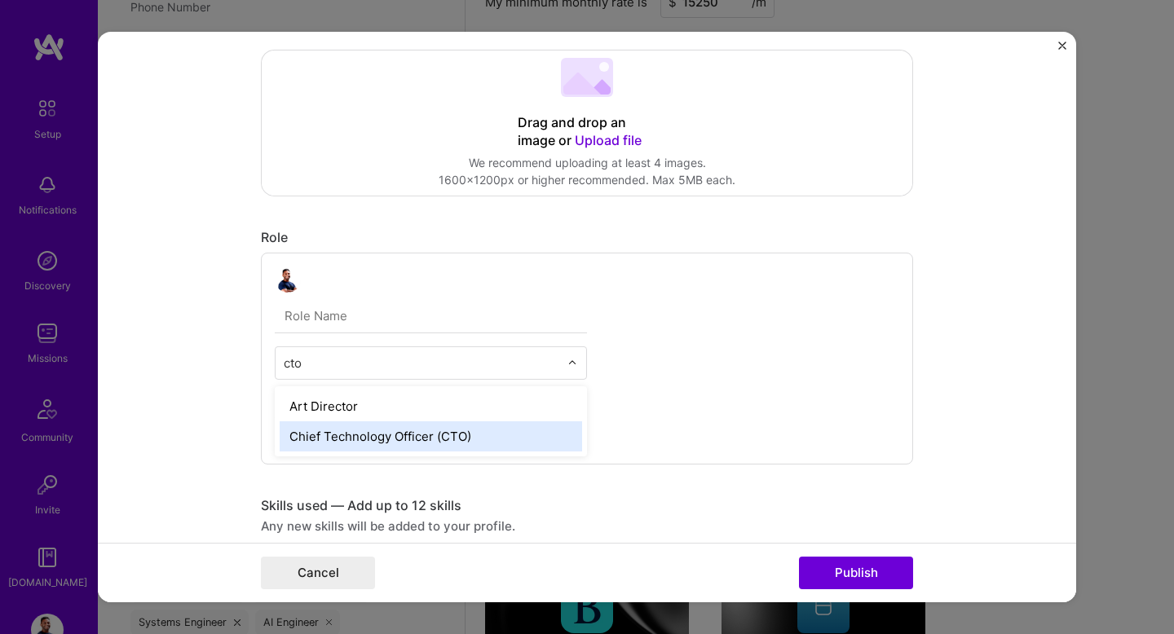
click at [387, 447] on div "Chief Technology Officer (CTO)" at bounding box center [431, 437] width 303 height 30
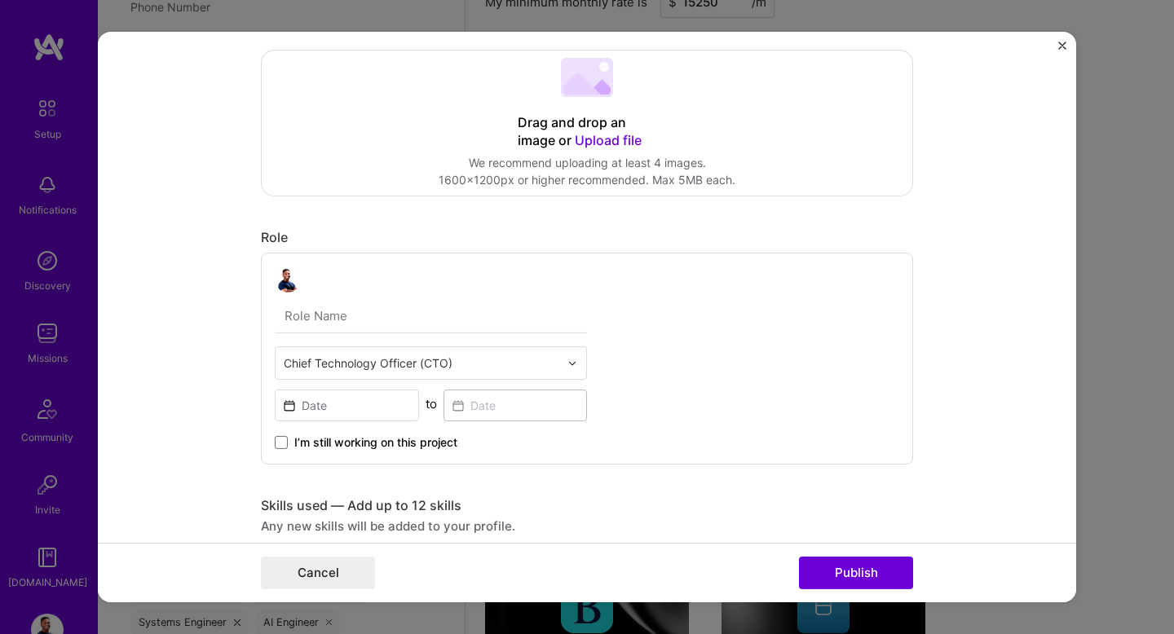
click at [205, 345] on form "Project title Company MindNet Project industry Industry 1 Project Link (Optiona…" at bounding box center [587, 317] width 979 height 571
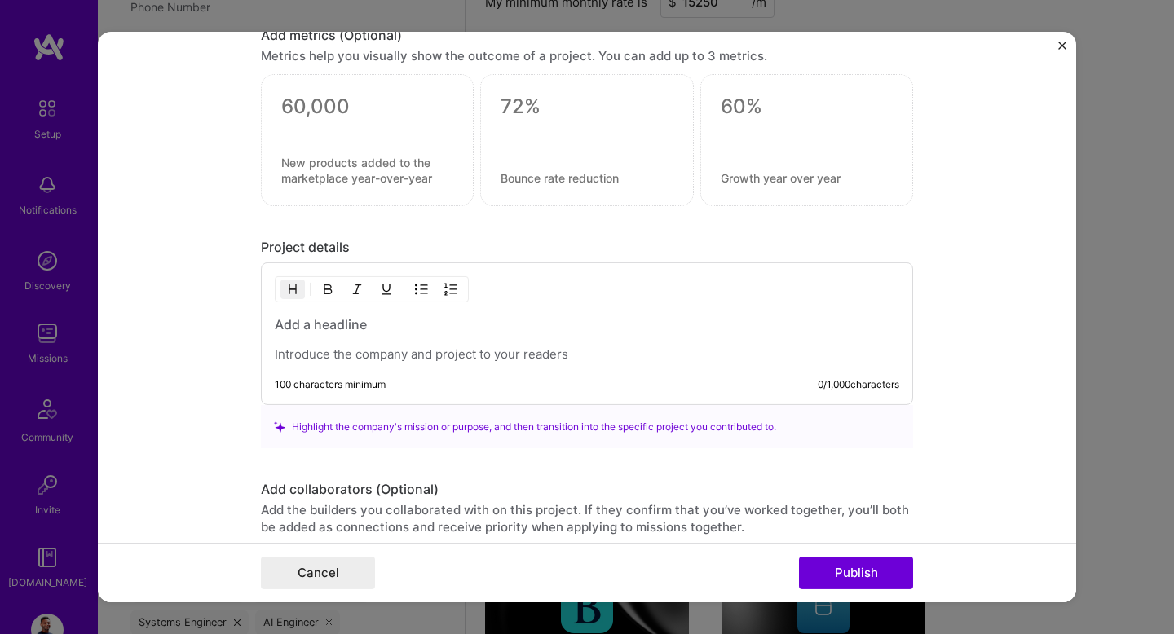
scroll to position [1089, 0]
click at [387, 349] on p at bounding box center [587, 354] width 625 height 16
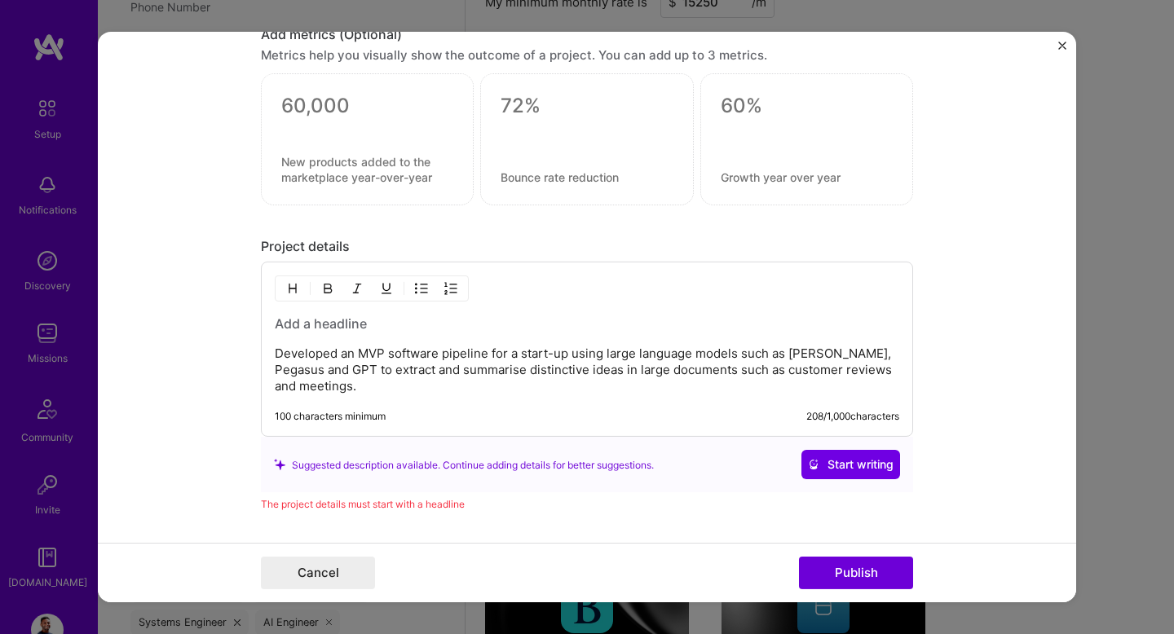
click at [339, 330] on h3 at bounding box center [587, 324] width 625 height 18
click at [200, 294] on form "Project title Company MindNet Project industry Industry 1 Project Link (Optiona…" at bounding box center [587, 317] width 979 height 571
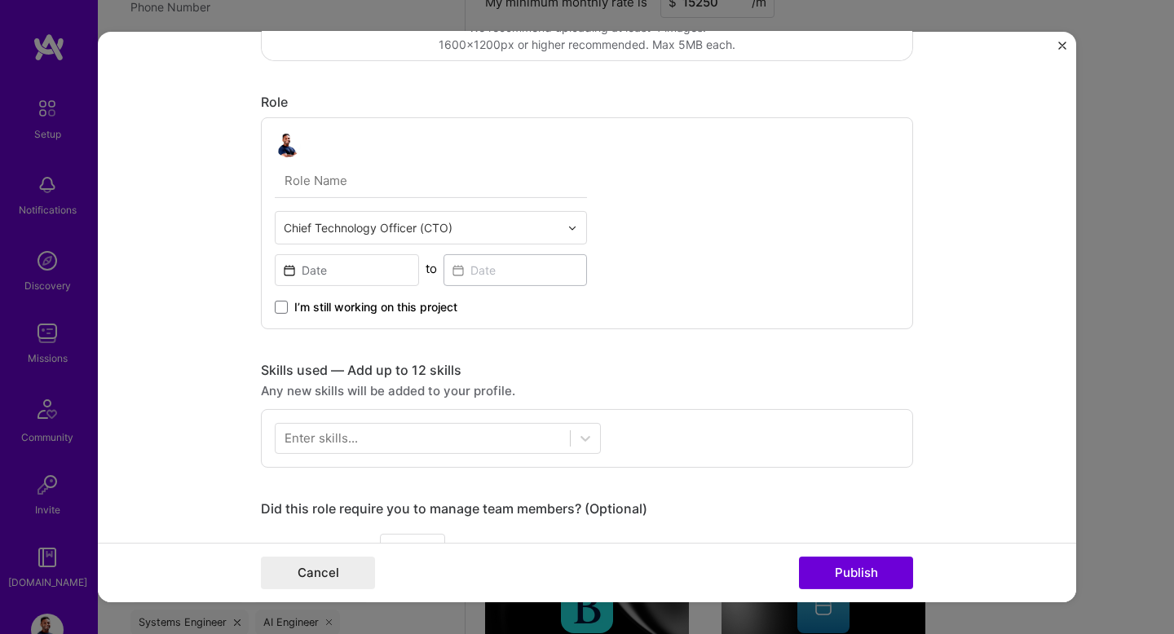
scroll to position [413, 0]
click at [412, 232] on input "text" at bounding box center [422, 226] width 276 height 17
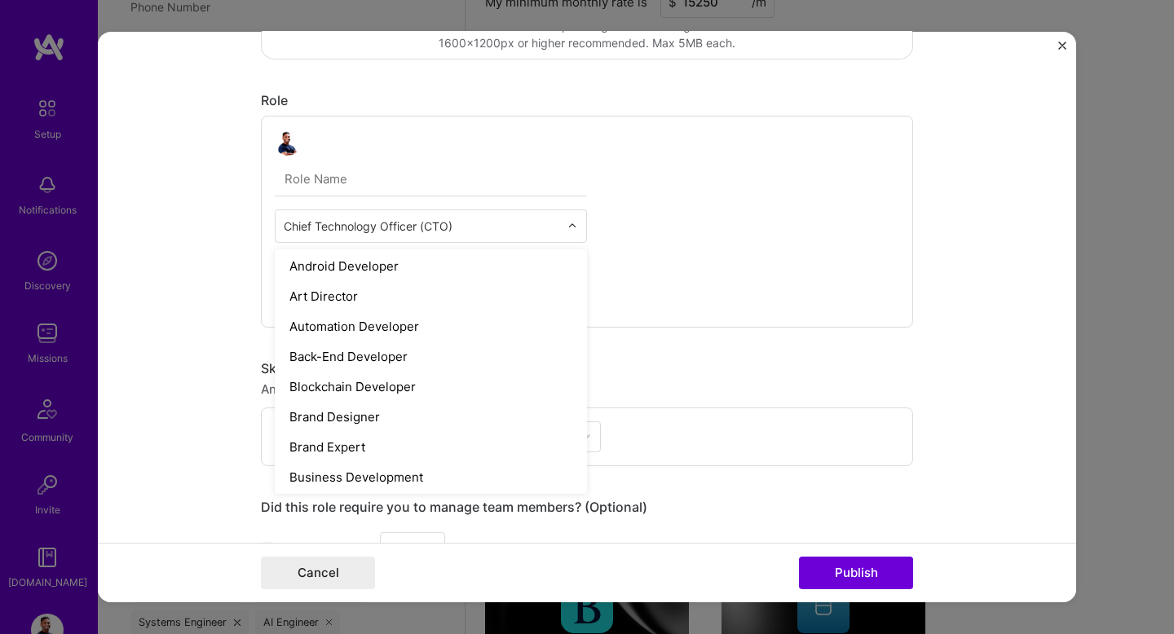
scroll to position [0, 0]
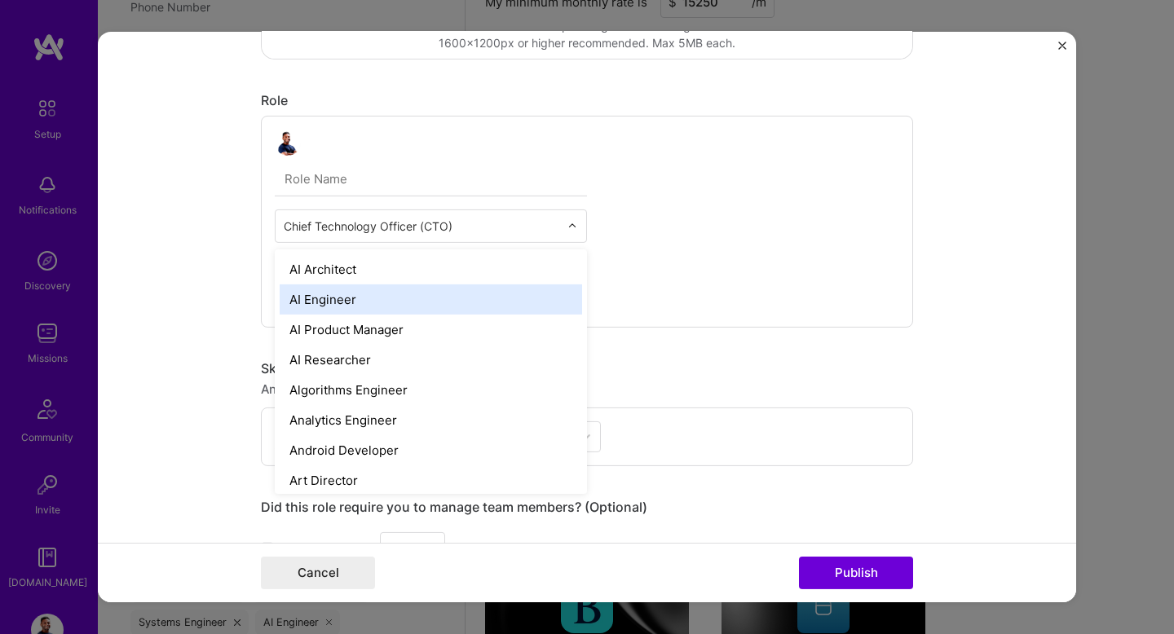
click at [350, 297] on div "AI Engineer" at bounding box center [431, 300] width 303 height 30
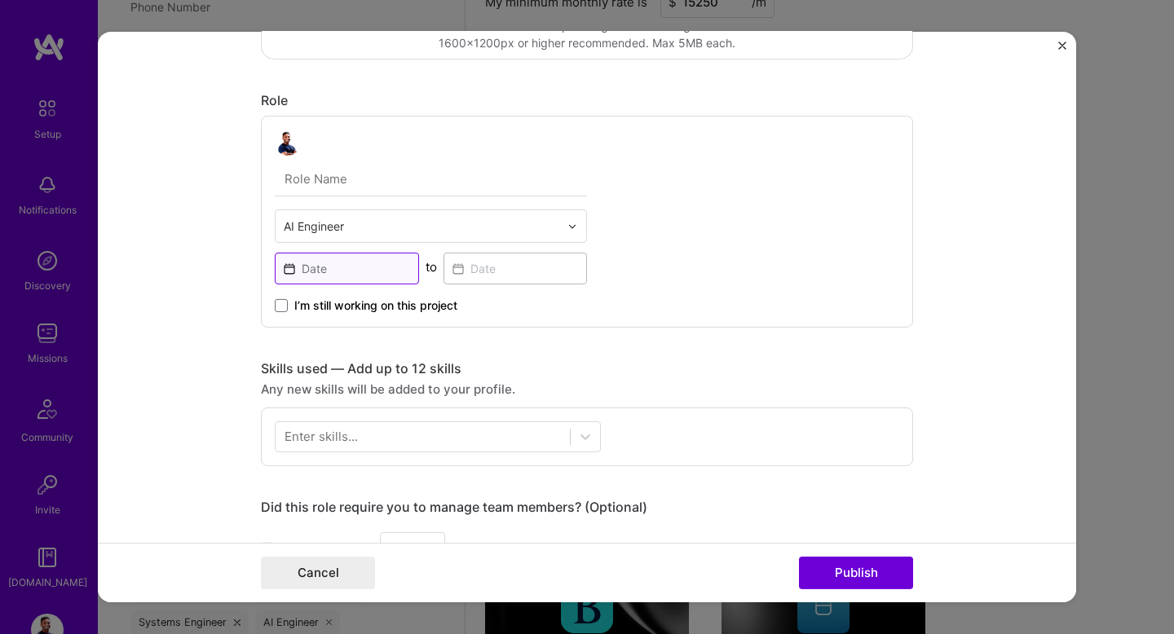
click at [334, 272] on input at bounding box center [347, 269] width 144 height 32
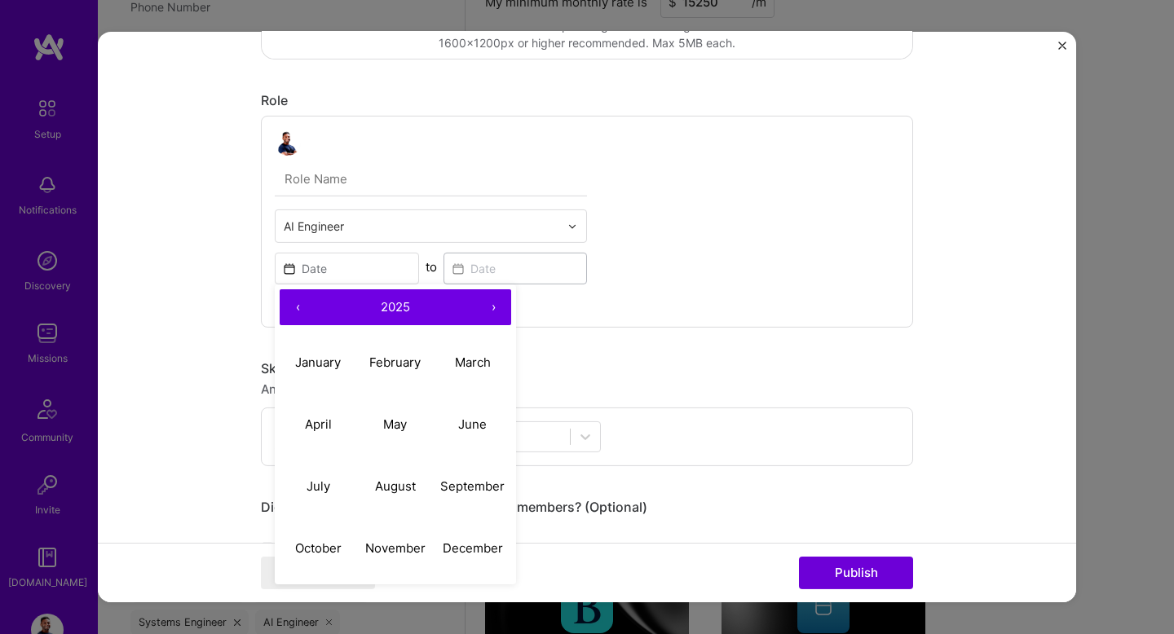
click at [299, 309] on button "‹" at bounding box center [298, 308] width 36 height 36
click at [328, 365] on abbr "January" at bounding box center [318, 361] width 46 height 15
type input "[DATE]"
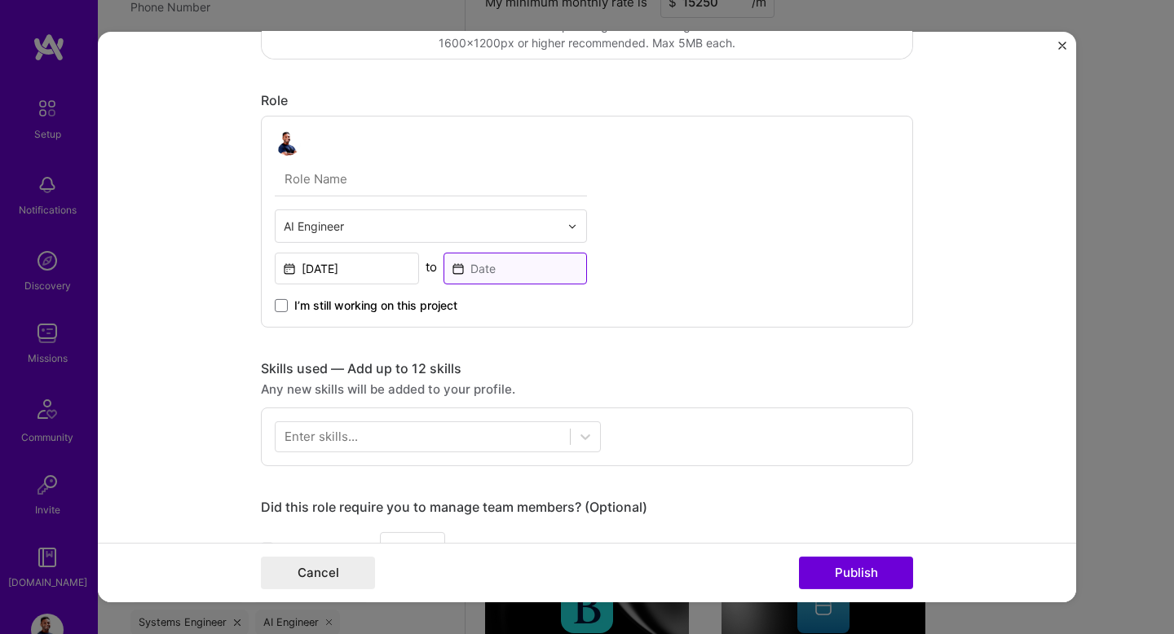
click at [488, 267] on input at bounding box center [516, 269] width 144 height 32
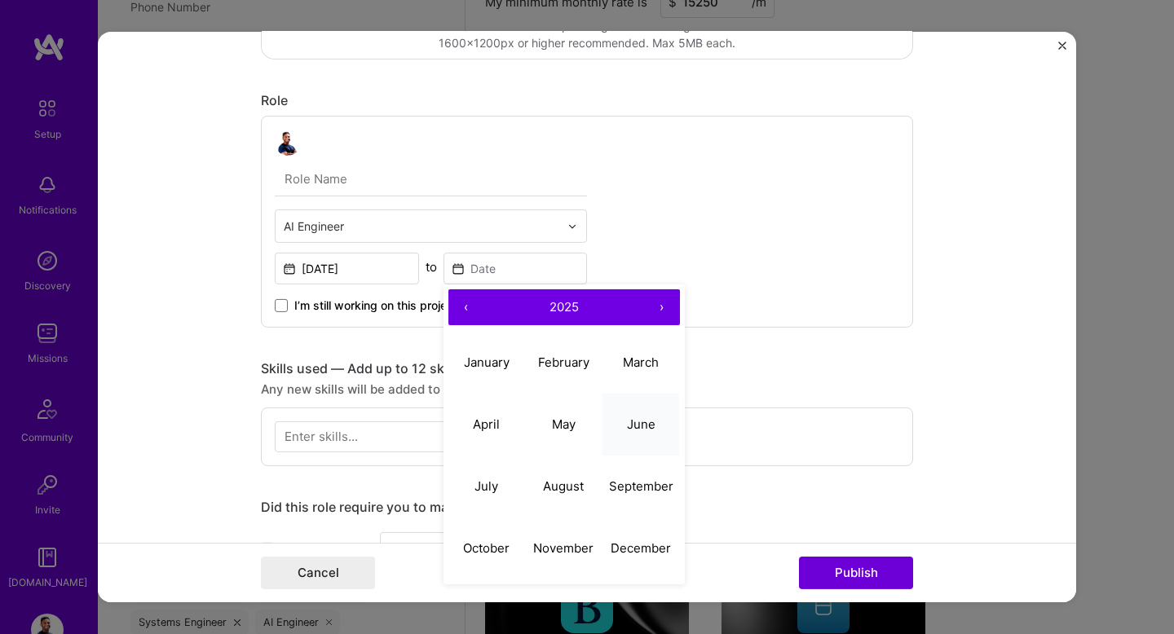
click at [647, 426] on abbr "June" at bounding box center [641, 423] width 29 height 15
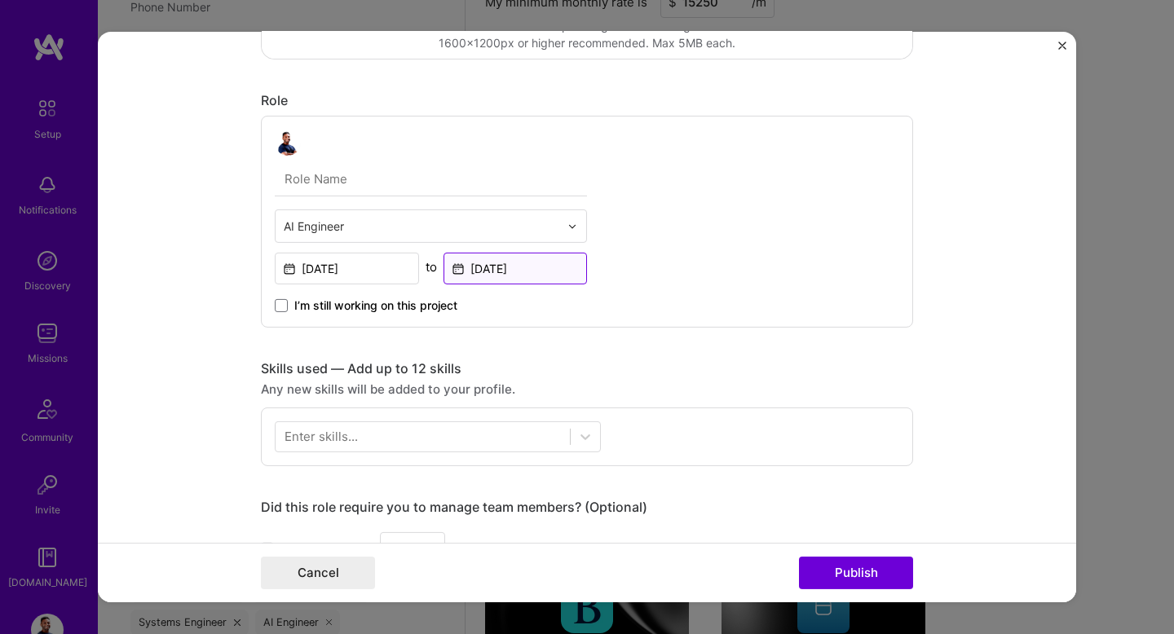
click at [524, 275] on input "[DATE]" at bounding box center [516, 269] width 144 height 32
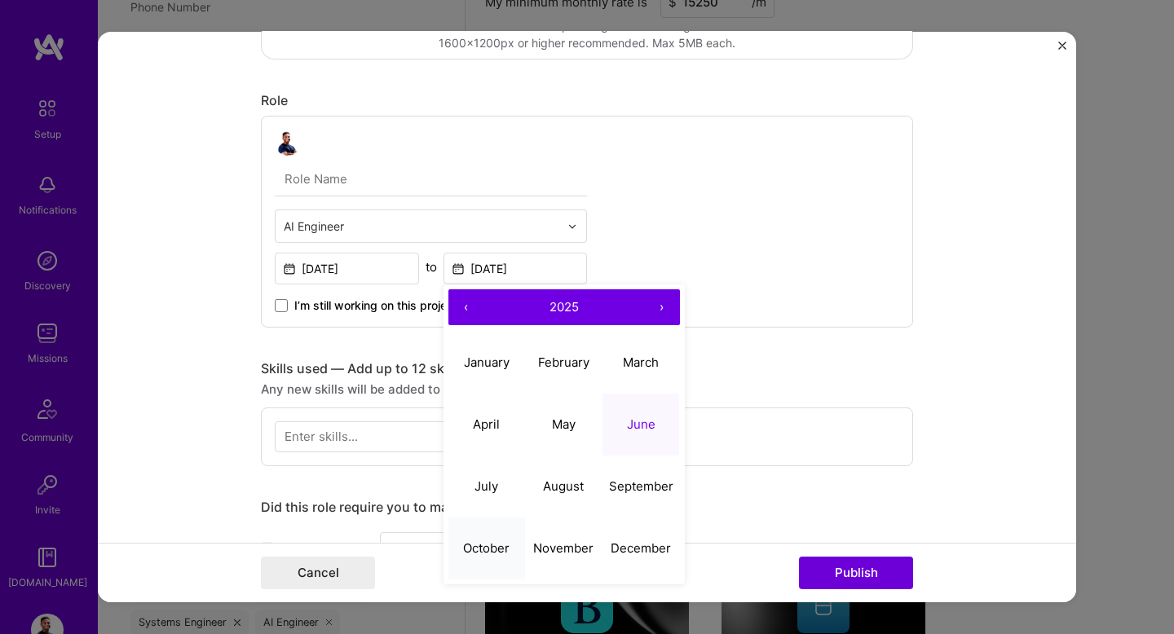
click at [484, 555] on abbr "October" at bounding box center [486, 547] width 46 height 15
type input "[DATE]"
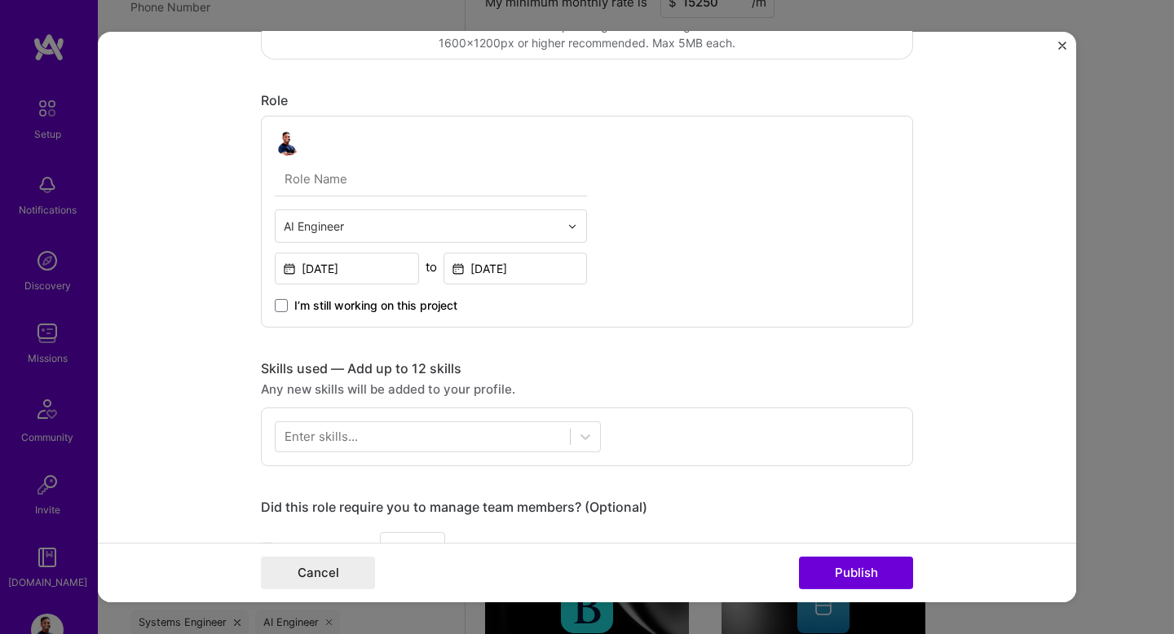
click at [626, 263] on div "AI Engineer [DATE] to [DATE] I’m still working on this project" at bounding box center [587, 222] width 652 height 212
click at [333, 438] on div "Enter skills..." at bounding box center [321, 436] width 73 height 17
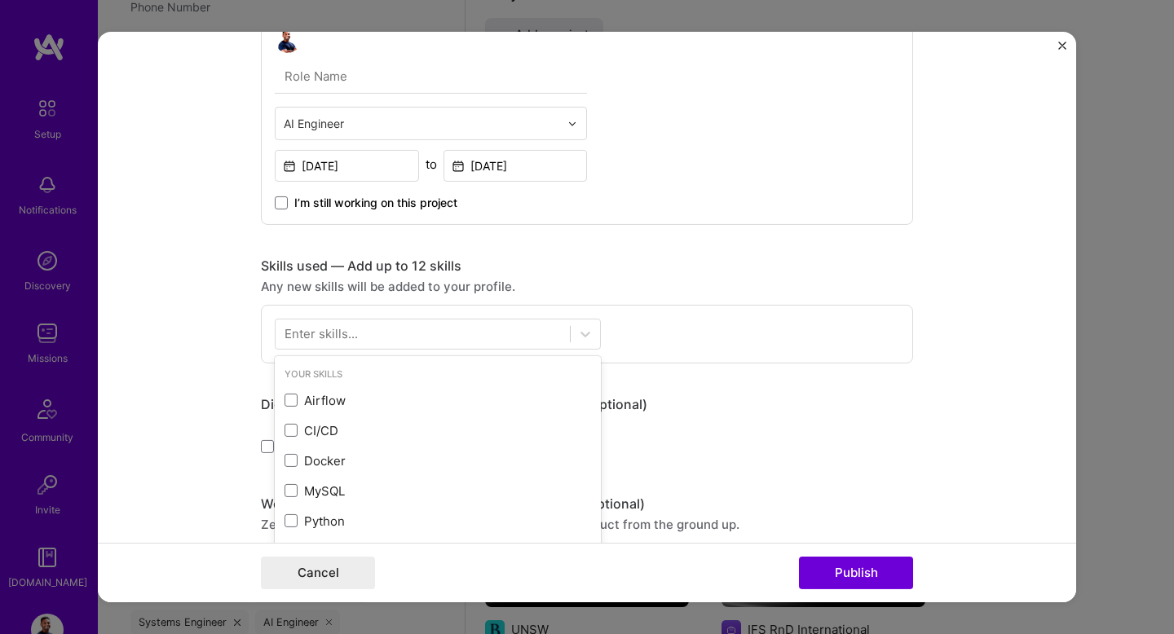
scroll to position [517, 0]
click at [401, 329] on div at bounding box center [423, 332] width 294 height 27
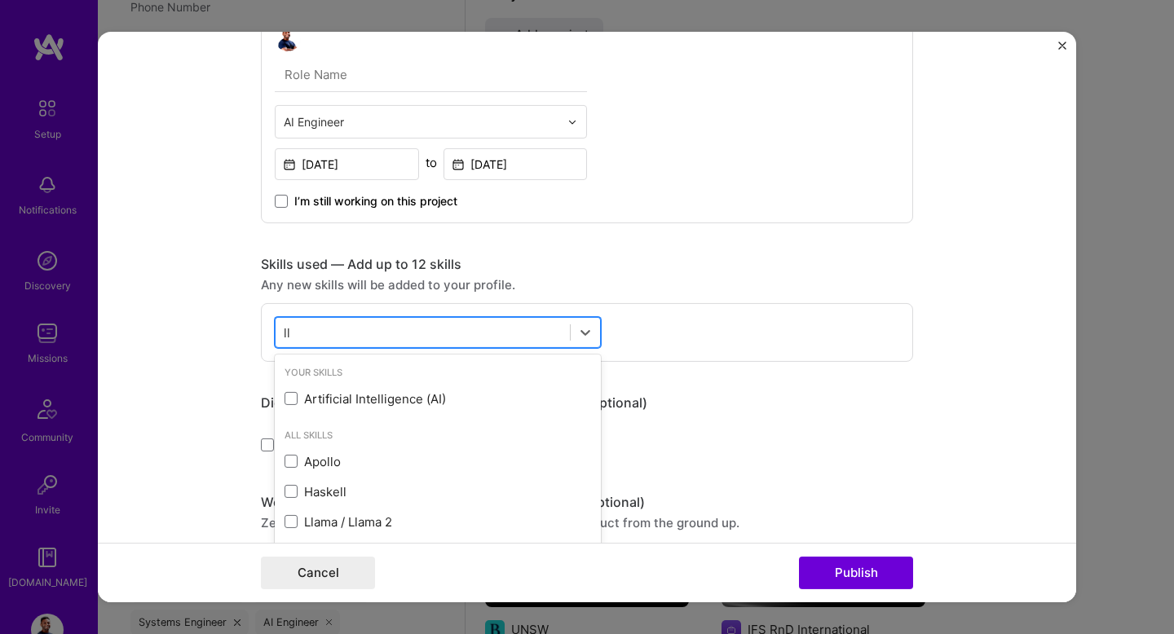
type input "l"
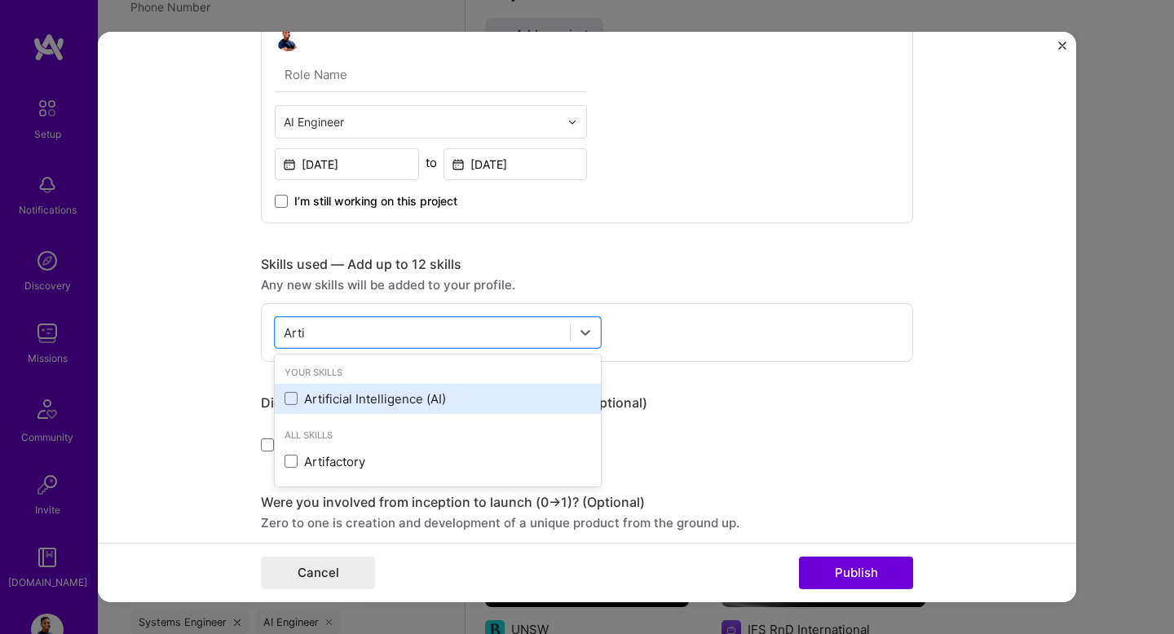
click at [357, 406] on div "Artificial Intelligence (AI)" at bounding box center [438, 399] width 307 height 17
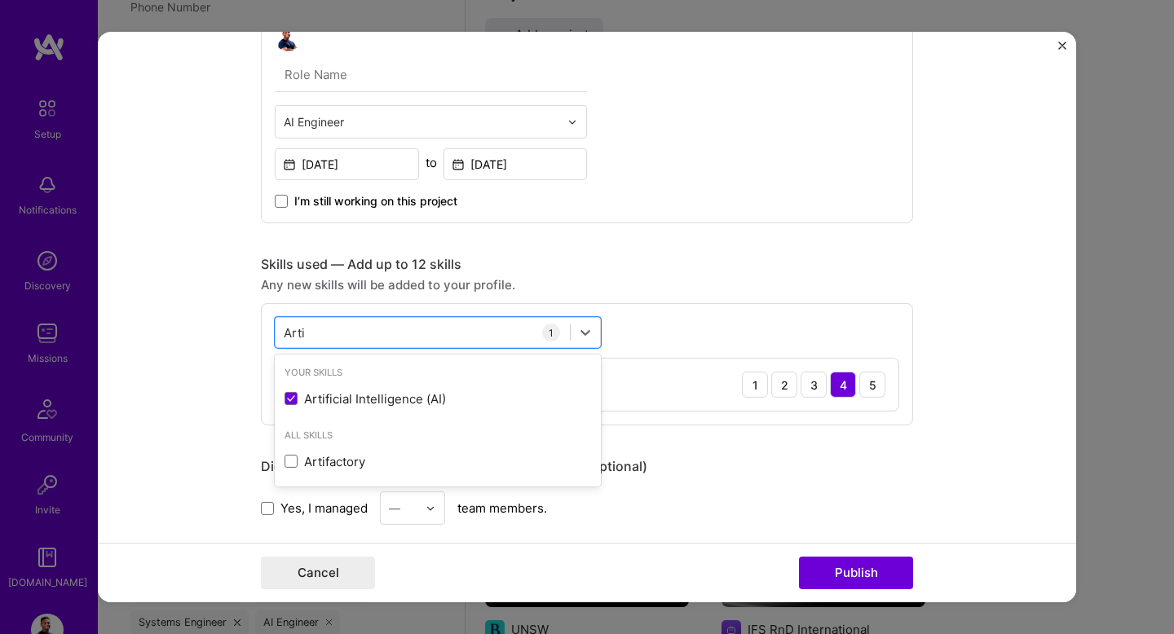
click at [184, 356] on form "Project title Company MindNet Project industry Industry 1 Project Link (Optiona…" at bounding box center [587, 317] width 979 height 571
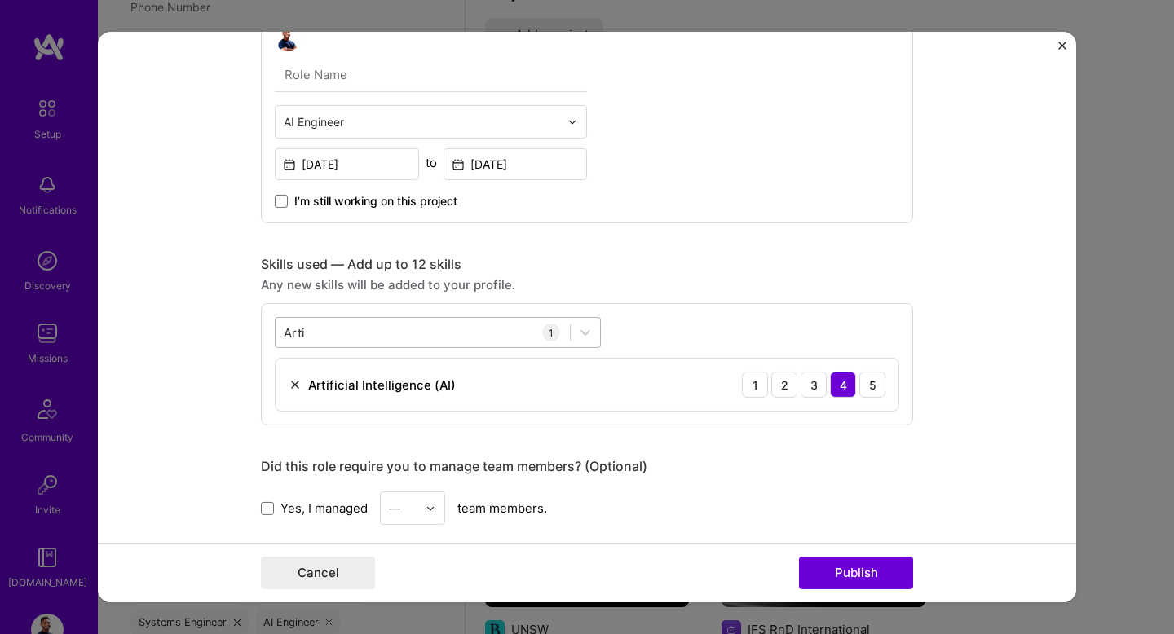
click at [345, 336] on div "Arti Arti" at bounding box center [423, 332] width 294 height 27
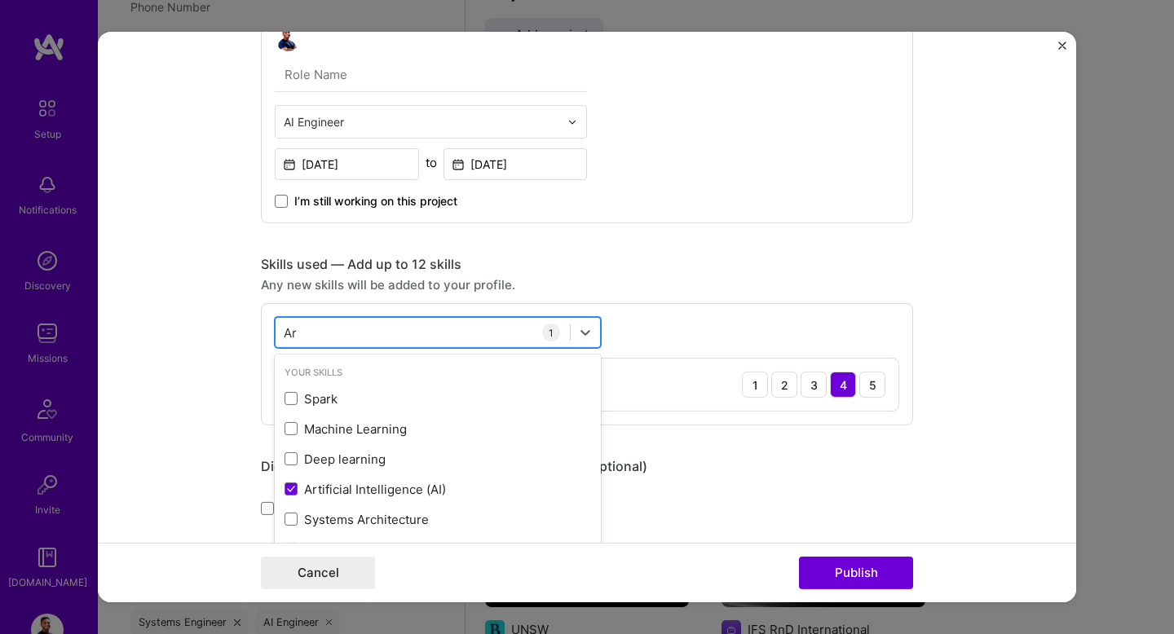
type input "A"
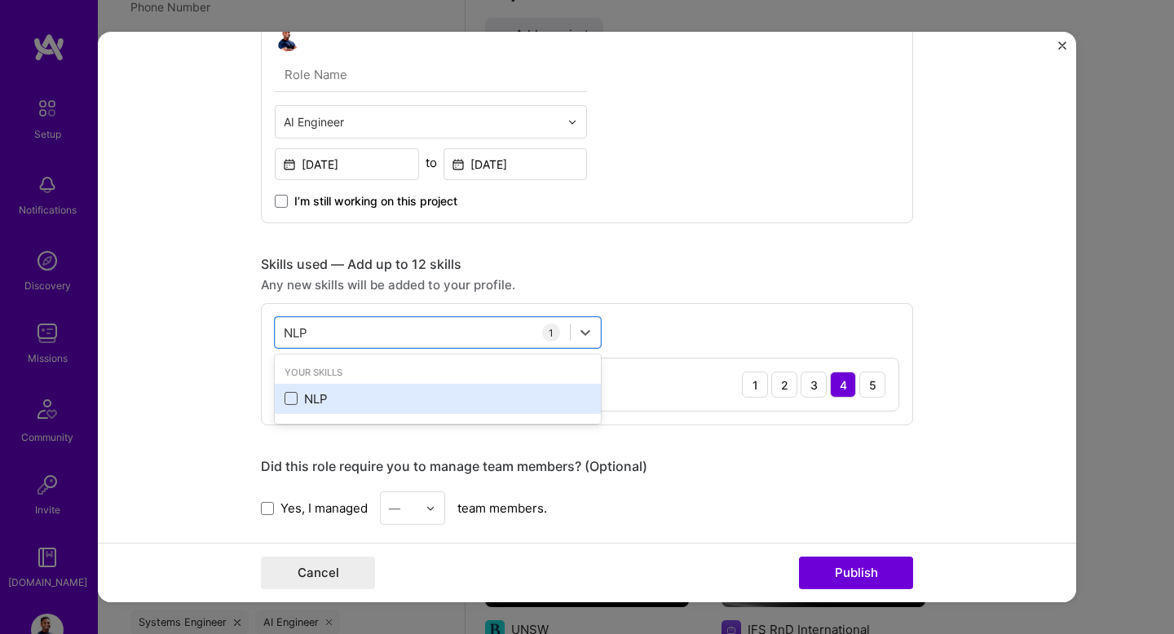
click at [294, 400] on span at bounding box center [291, 398] width 13 height 13
click at [0, 0] on input "checkbox" at bounding box center [0, 0] width 0 height 0
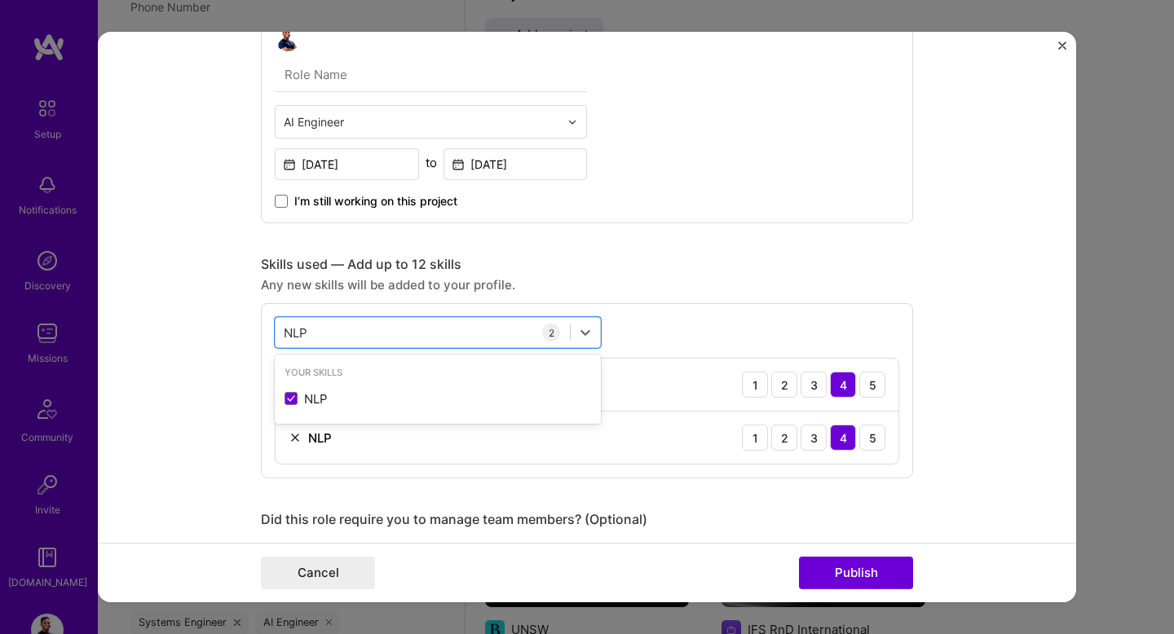
click at [219, 352] on form "Project title Company MindNet Project industry Industry 1 Project Link (Optiona…" at bounding box center [587, 317] width 979 height 571
click at [362, 336] on div "NLP NLP" at bounding box center [423, 332] width 294 height 27
type input "N"
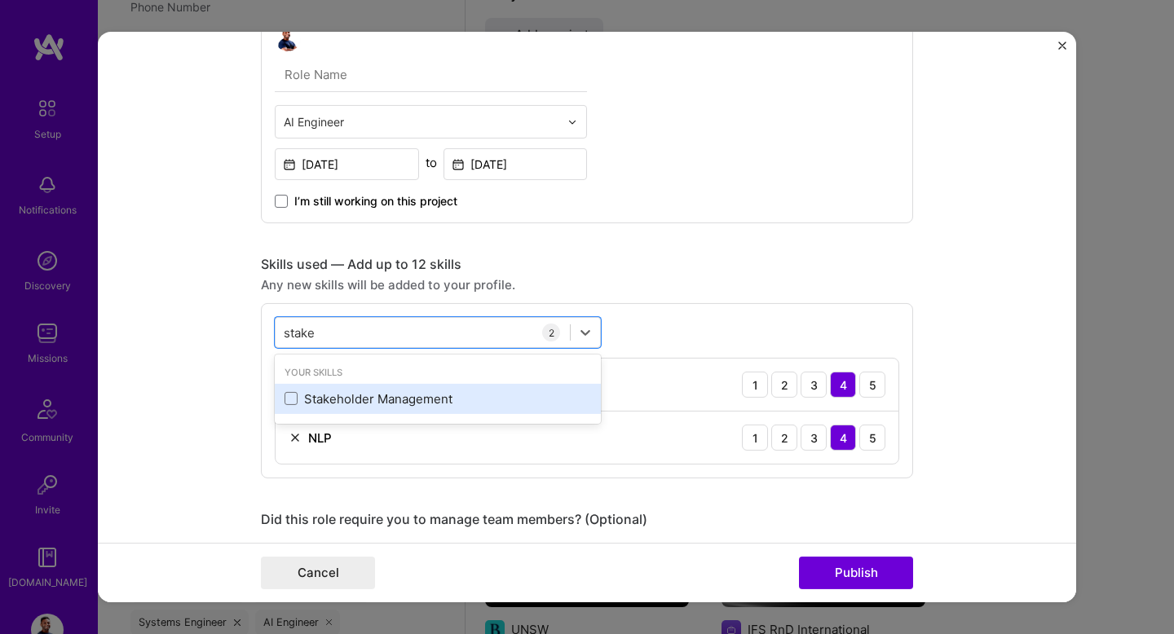
click at [312, 401] on div "Stakeholder Management" at bounding box center [438, 399] width 307 height 17
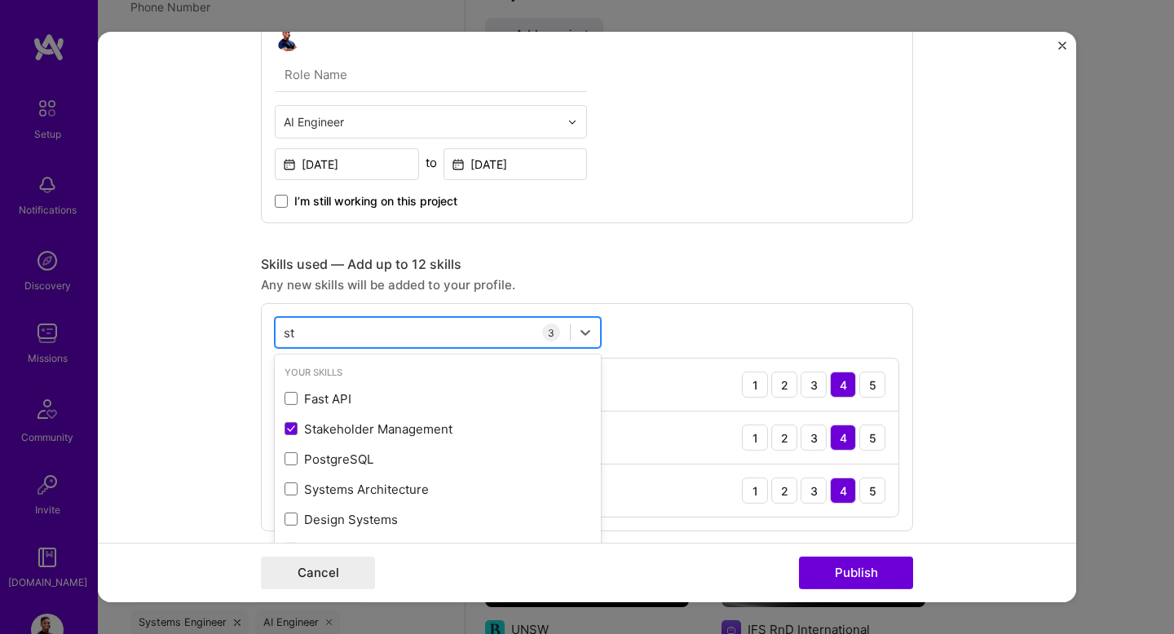
type input "s"
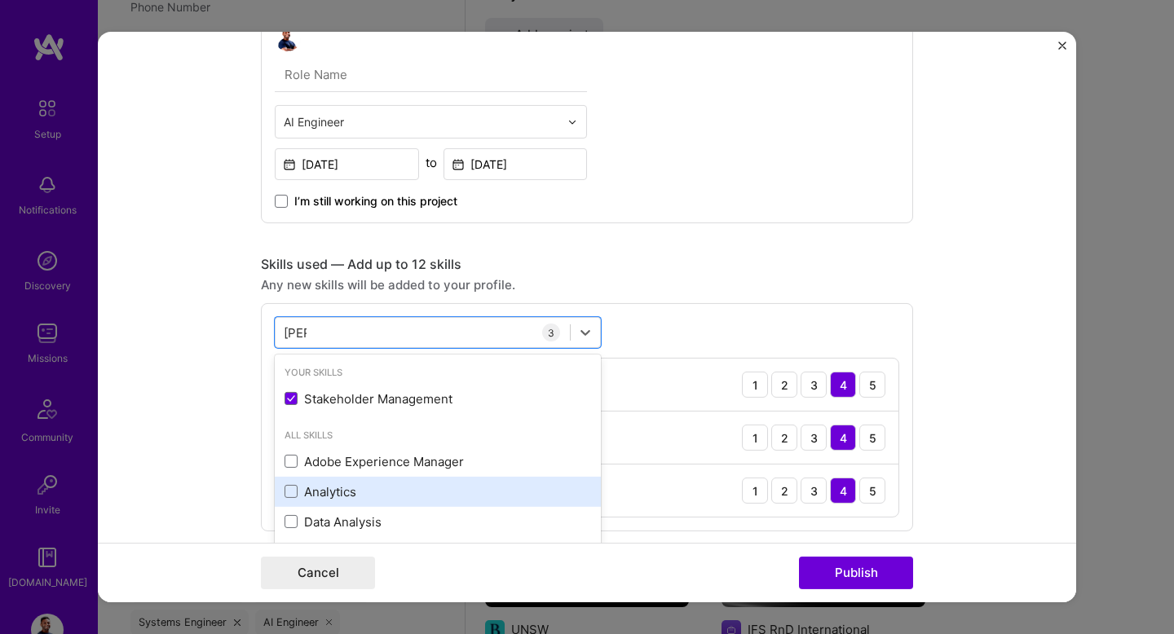
click at [305, 491] on div "Analytics" at bounding box center [438, 492] width 307 height 17
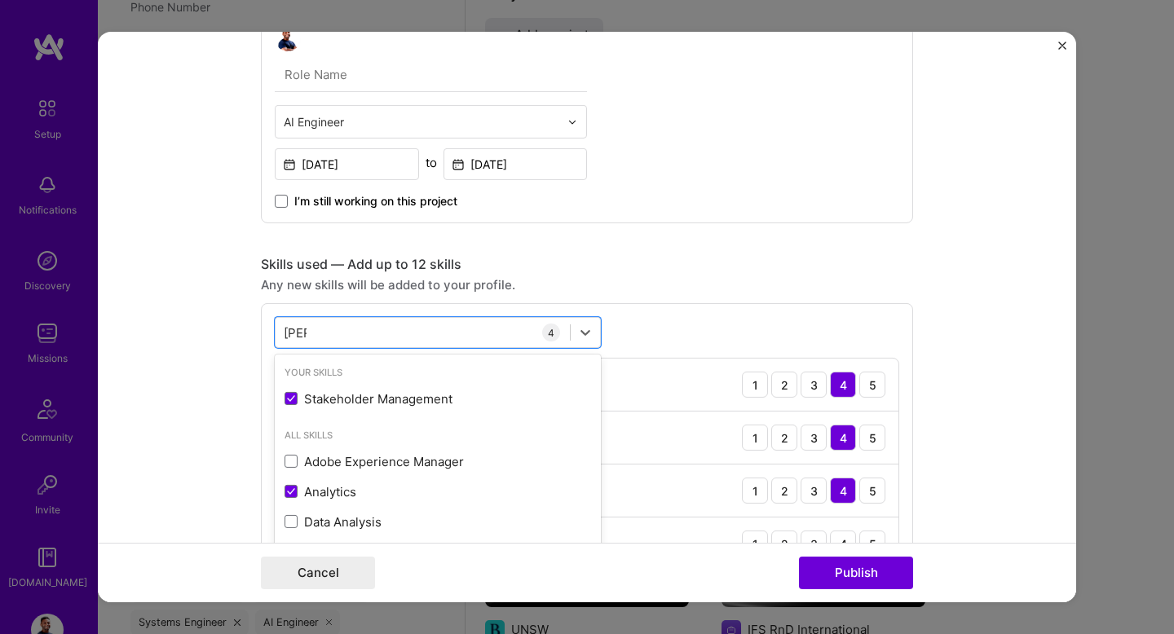
click at [209, 450] on form "Project title Company MindNet Project industry Industry 1 Project Link (Optiona…" at bounding box center [587, 317] width 979 height 571
click at [337, 328] on div "[PERSON_NAME] [PERSON_NAME]" at bounding box center [423, 332] width 294 height 27
type input "a"
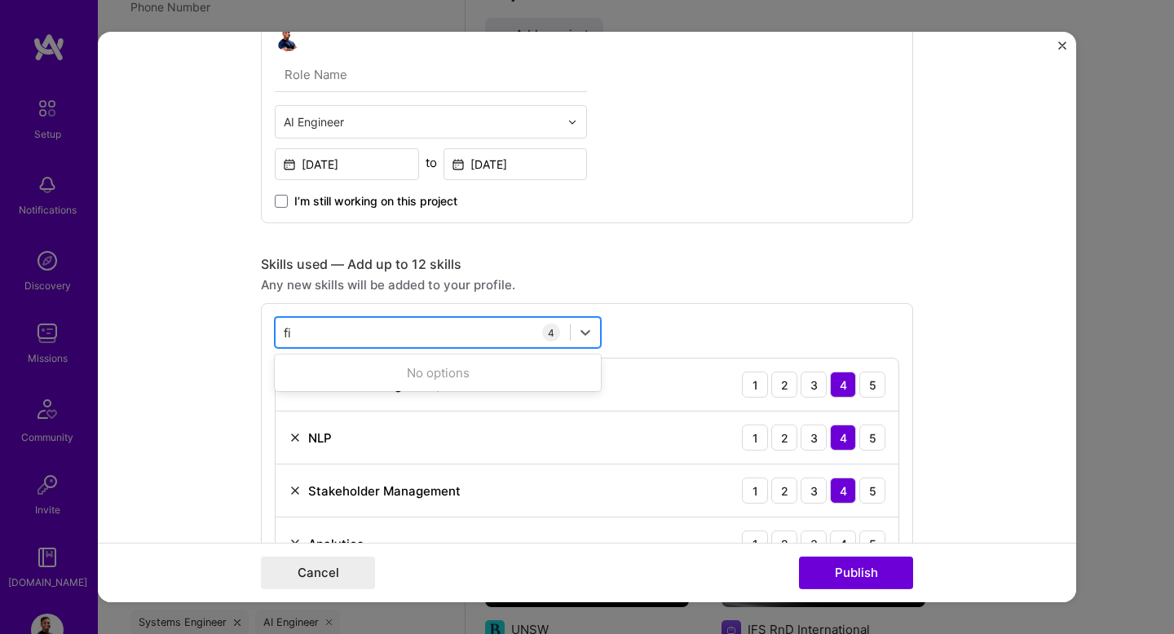
type input "f"
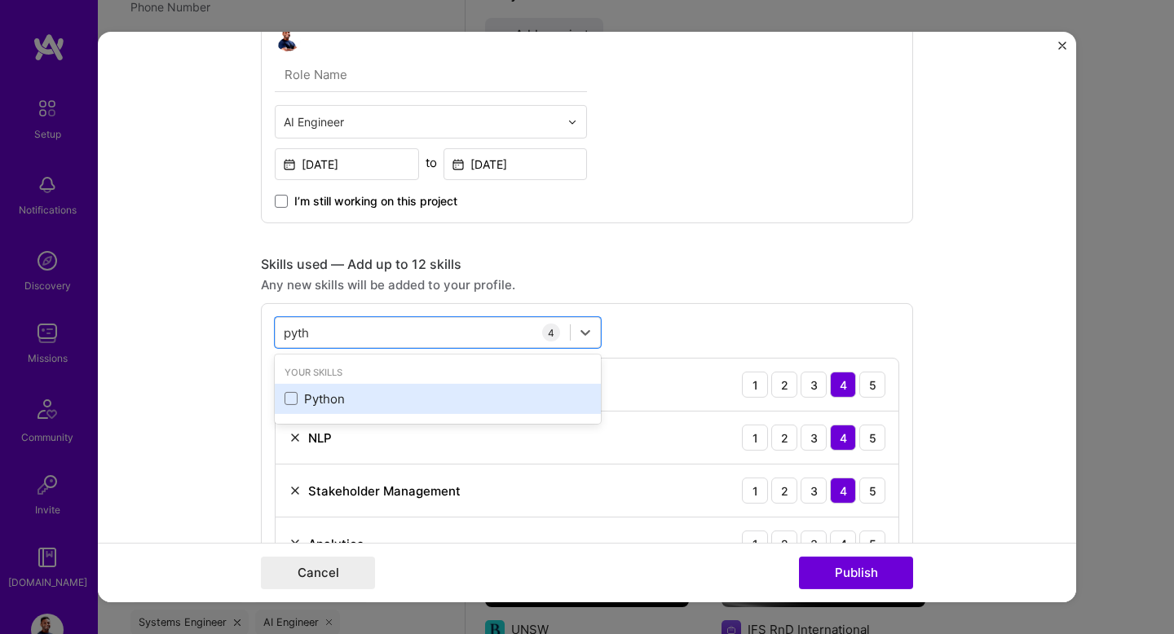
click at [299, 400] on div "Python" at bounding box center [438, 399] width 307 height 17
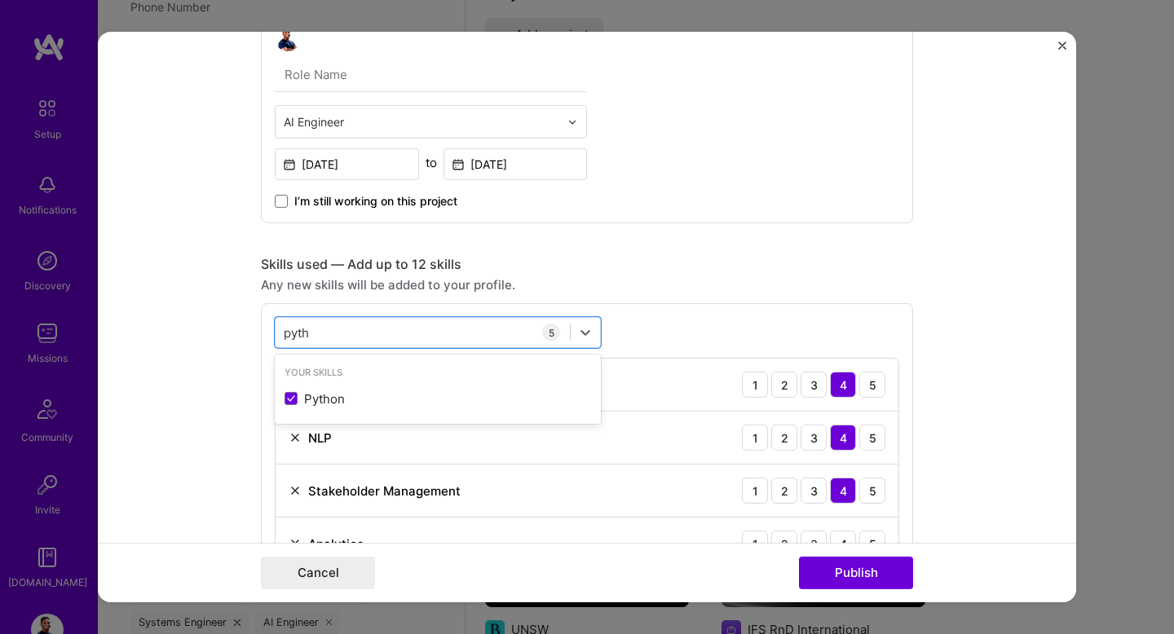
click at [202, 400] on form "Project title Company MindNet Project industry Industry 1 Project Link (Optiona…" at bounding box center [587, 317] width 979 height 571
click at [355, 334] on div "pyth pyth" at bounding box center [423, 332] width 294 height 27
type input "p"
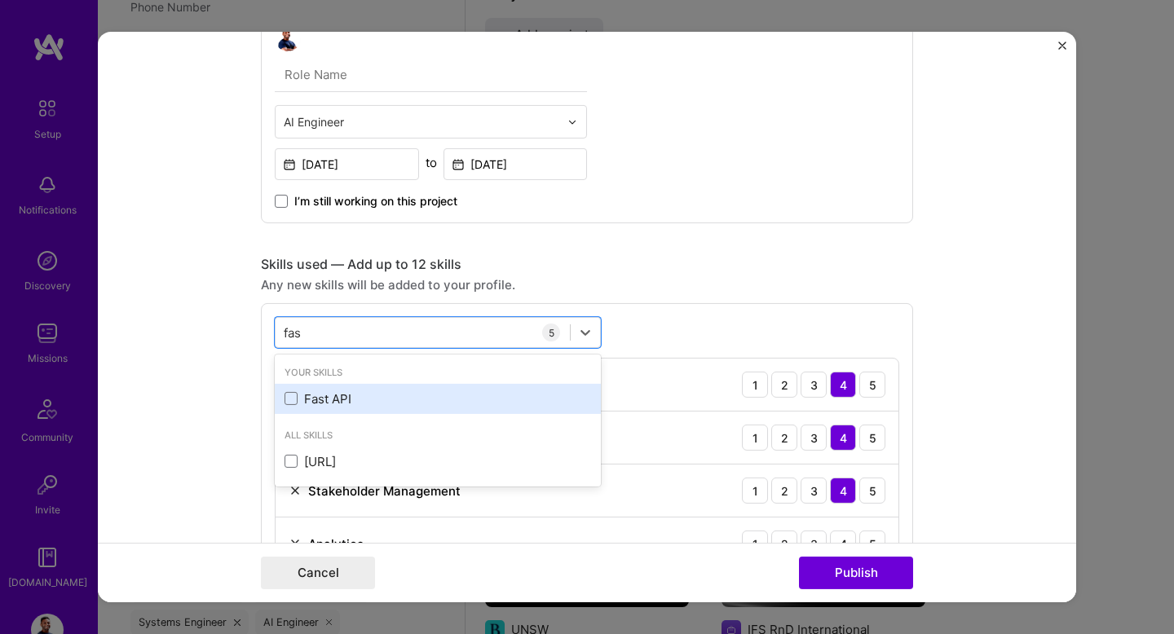
click at [325, 396] on div "Fast API" at bounding box center [438, 399] width 307 height 17
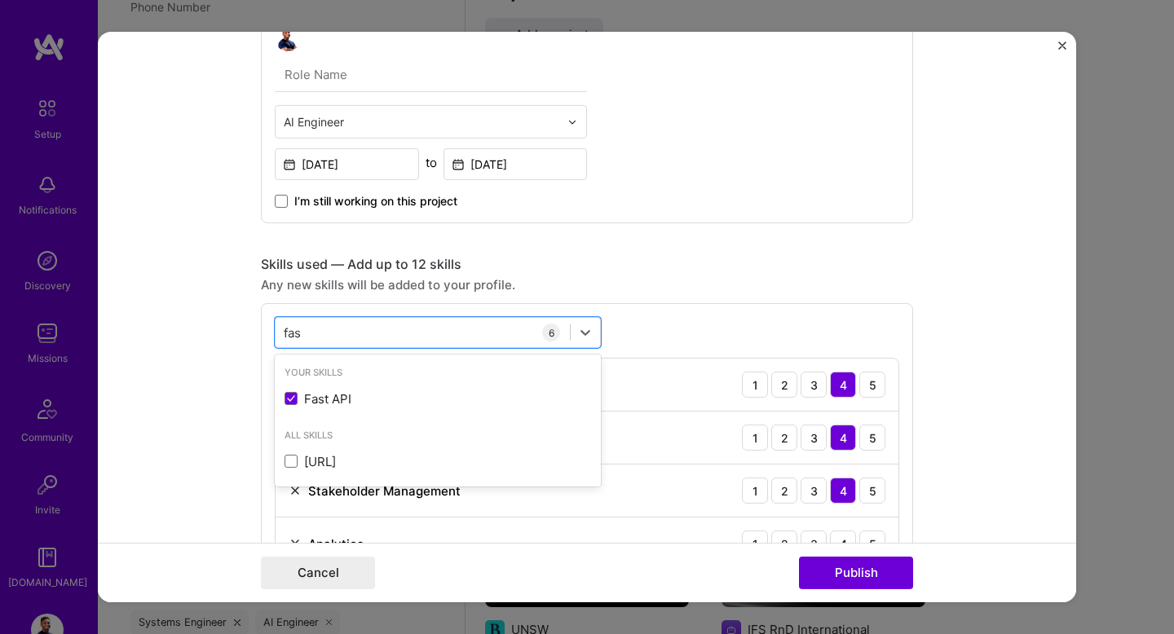
type input "fas"
click at [232, 403] on form "Project title Company MindNet Project industry Industry 1 Project Link (Optiona…" at bounding box center [587, 317] width 979 height 571
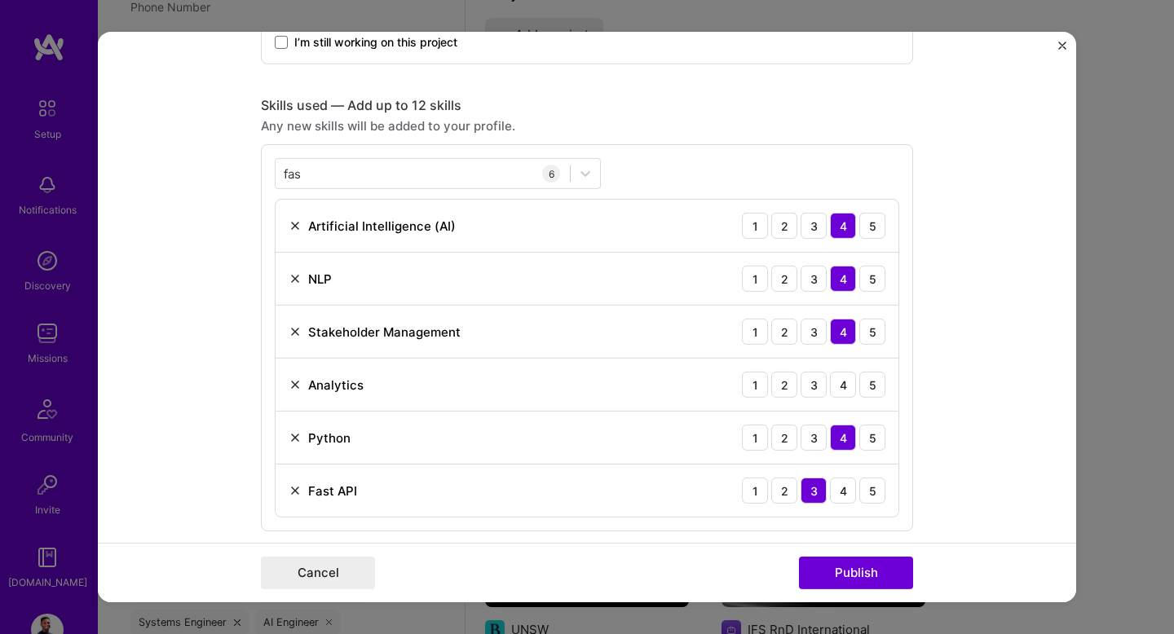
scroll to position [687, 0]
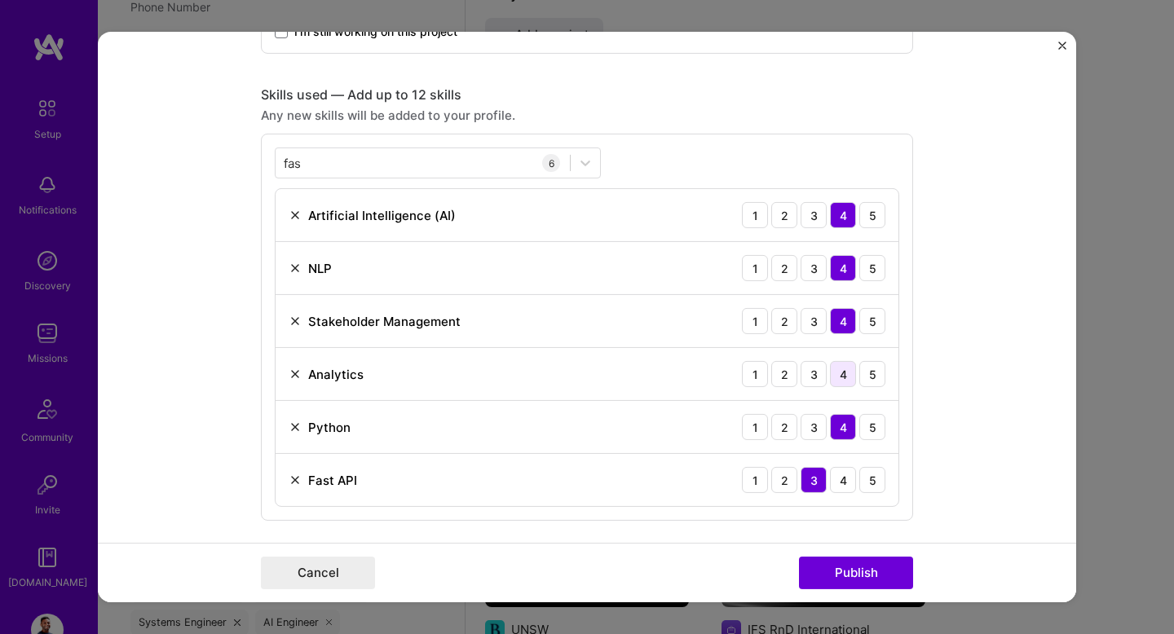
click at [846, 376] on div "4" at bounding box center [843, 374] width 26 height 26
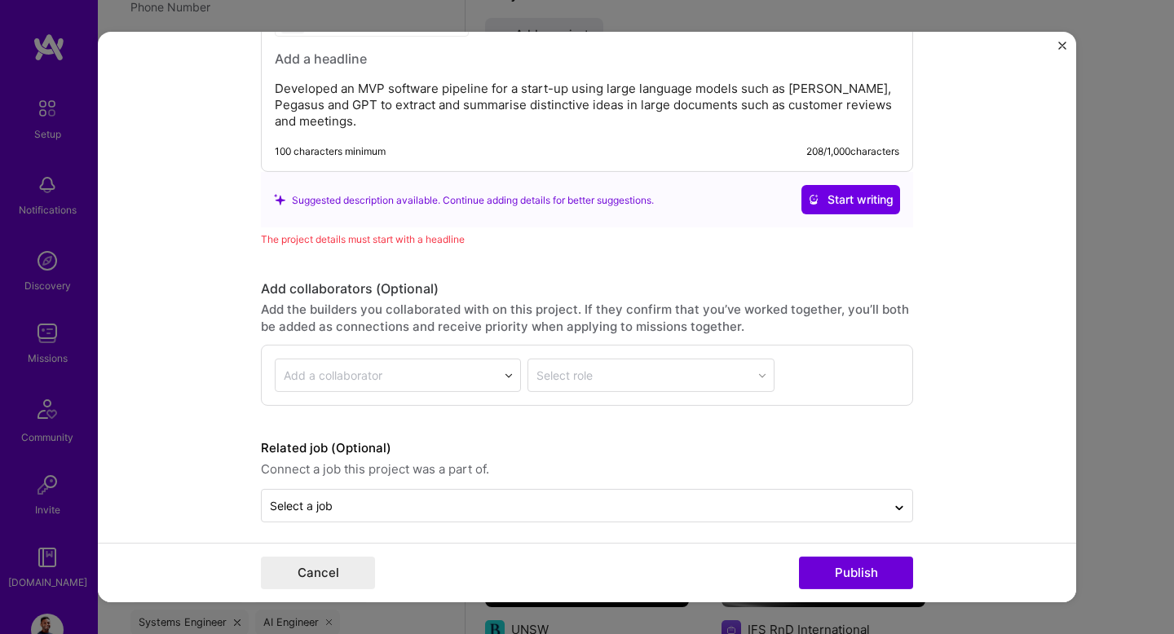
scroll to position [1693, 0]
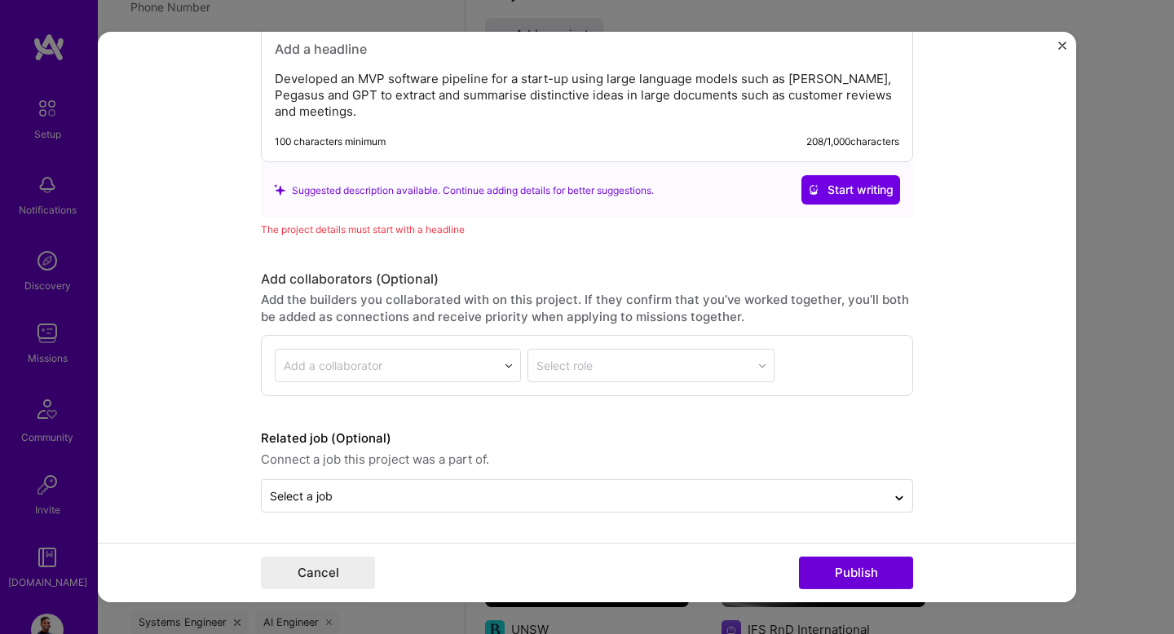
click at [572, 98] on p "Developed an MVP software pipeline for a start-up using large language models s…" at bounding box center [587, 95] width 625 height 49
click at [494, 117] on p "Developed an MVP software pipeline for a start-up using large language models s…" at bounding box center [587, 95] width 625 height 49
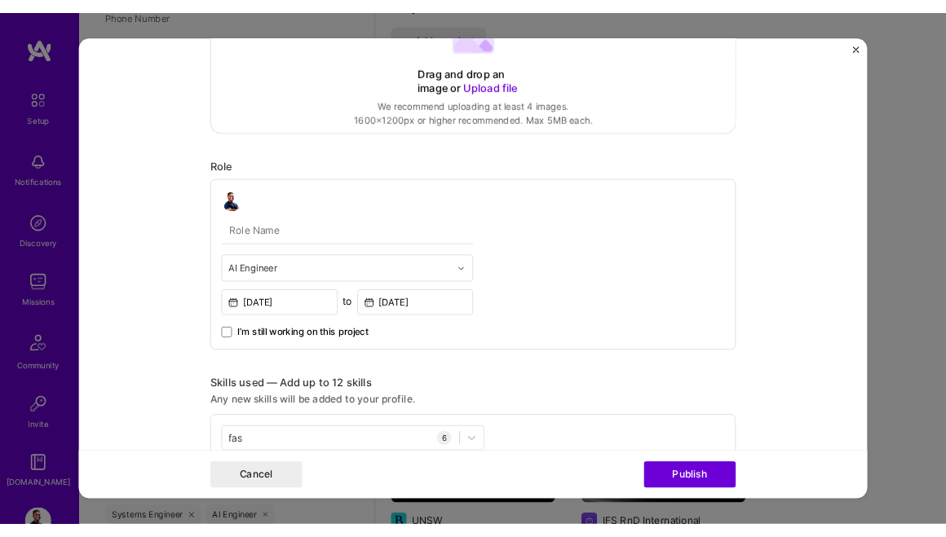
scroll to position [0, 0]
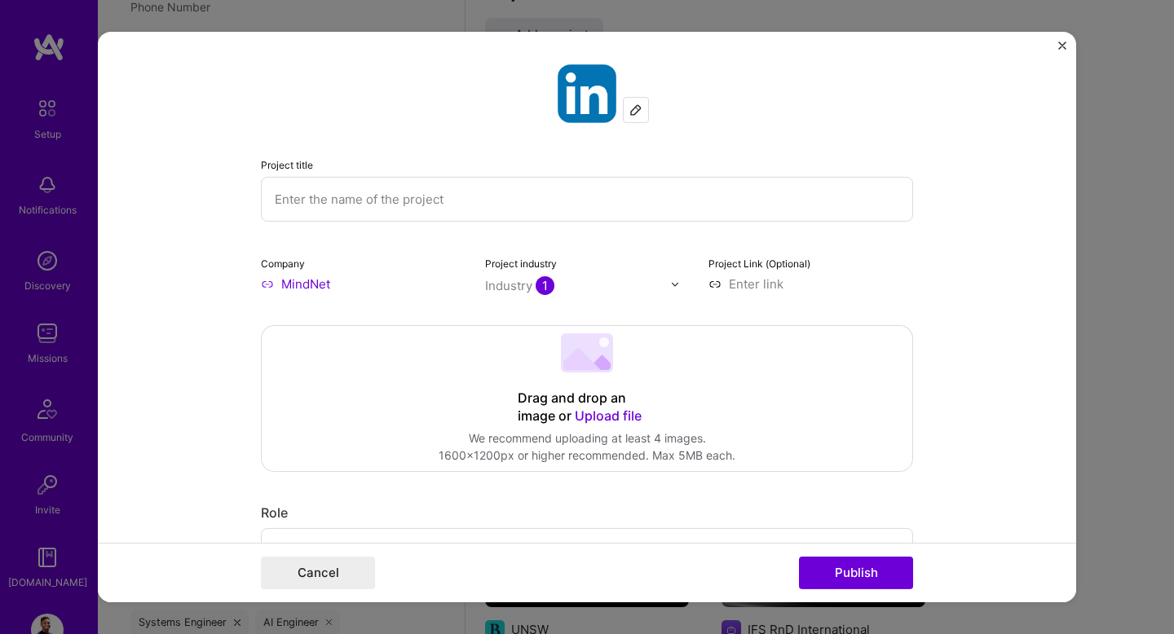
click at [397, 208] on input "text" at bounding box center [587, 199] width 652 height 45
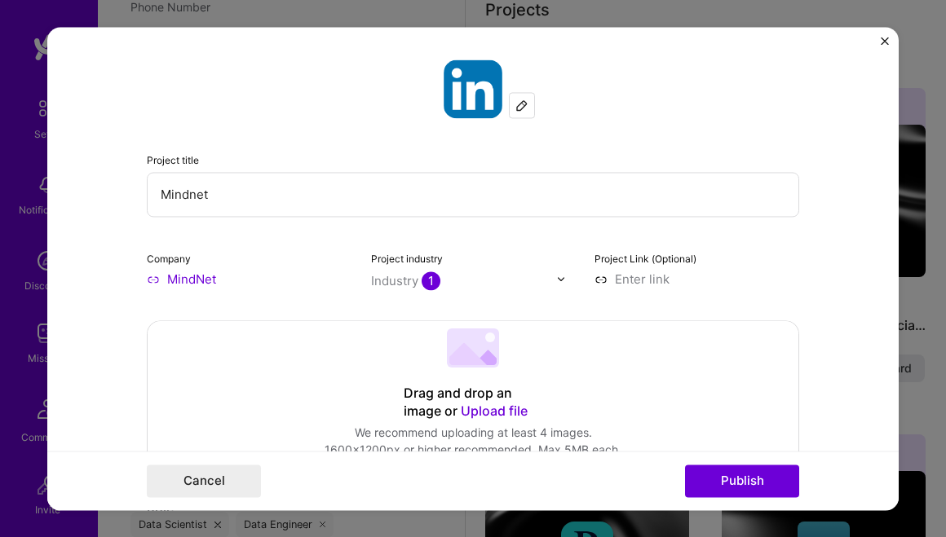
scroll to position [29, 0]
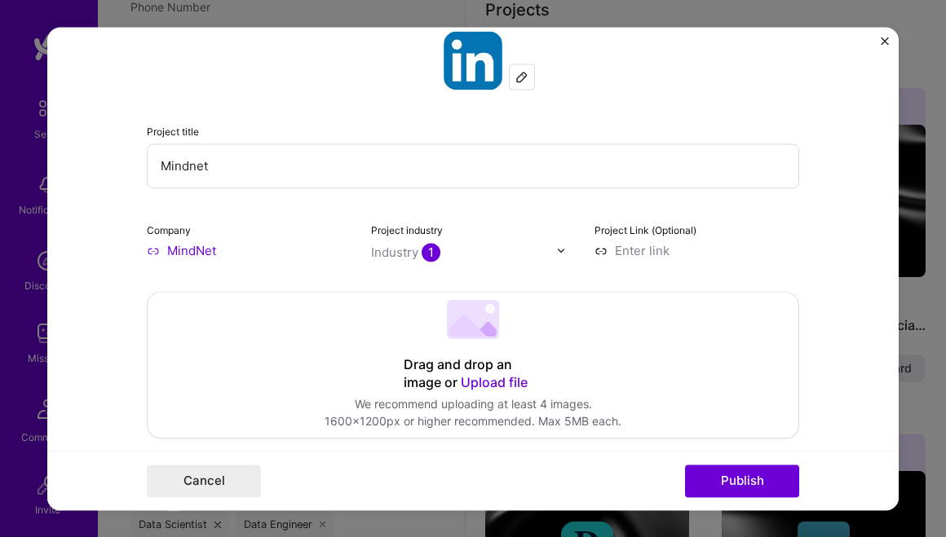
paste input "• Topic modelling and thematic summarisation with Gen-AI and LLMs"
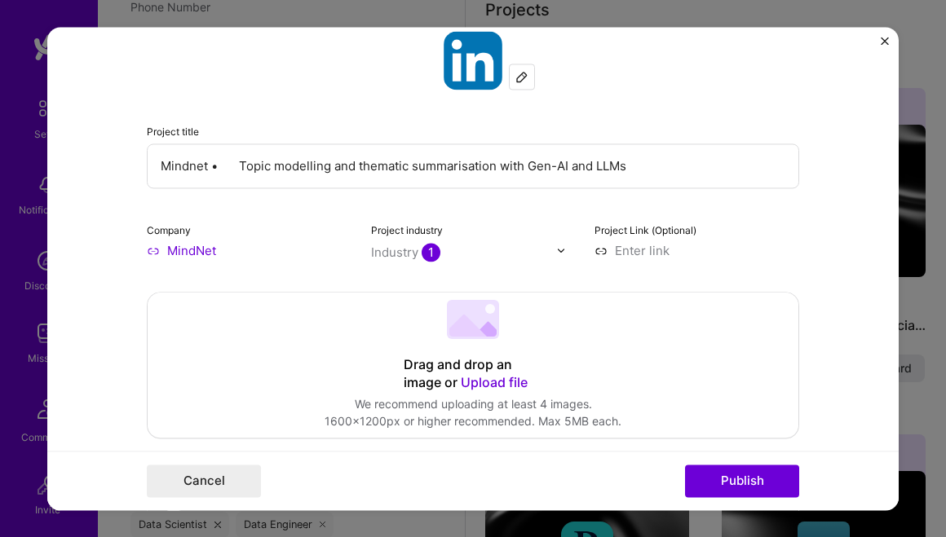
click at [245, 167] on input "Mindnet • Topic modelling and thematic summarisation with Gen-AI and LLMs" at bounding box center [473, 166] width 652 height 45
drag, startPoint x: 555, startPoint y: 170, endPoint x: 70, endPoint y: 166, distance: 485.2
click at [70, 166] on form "Project title Topic modelling and thematic summarisation with Gen-AI and LLMs C…" at bounding box center [472, 269] width 851 height 484
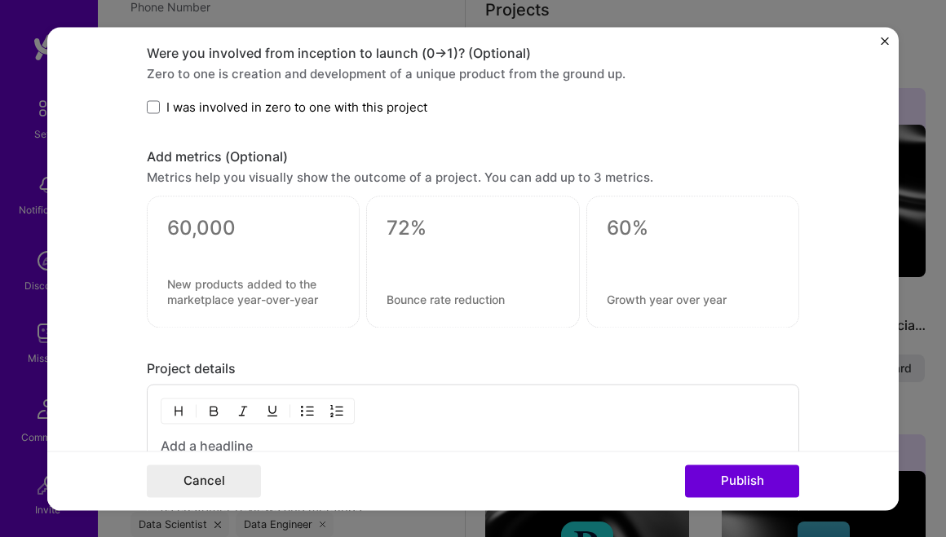
scroll to position [1545, 0]
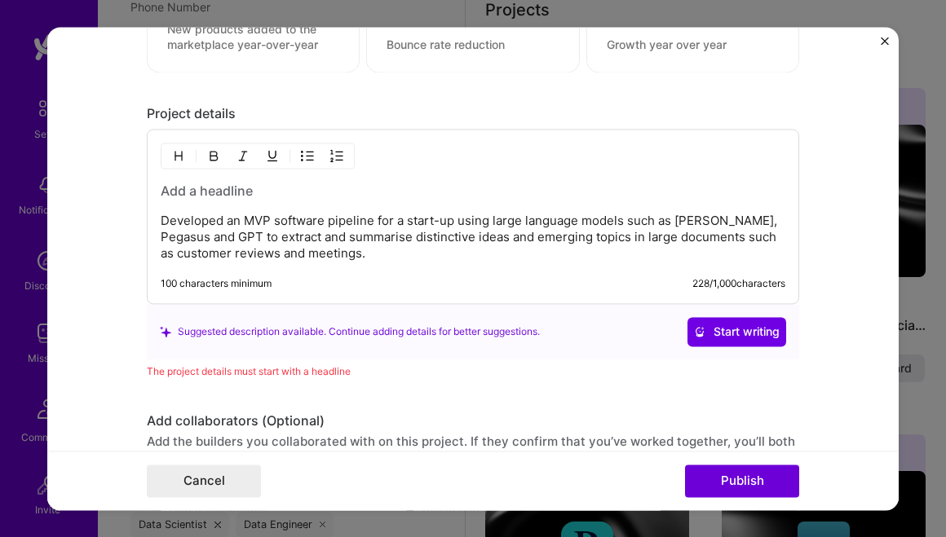
click at [188, 204] on div "Developed an MVP software pipeline for a start-up using large language models s…" at bounding box center [473, 222] width 625 height 80
click at [188, 196] on h3 at bounding box center [473, 191] width 625 height 18
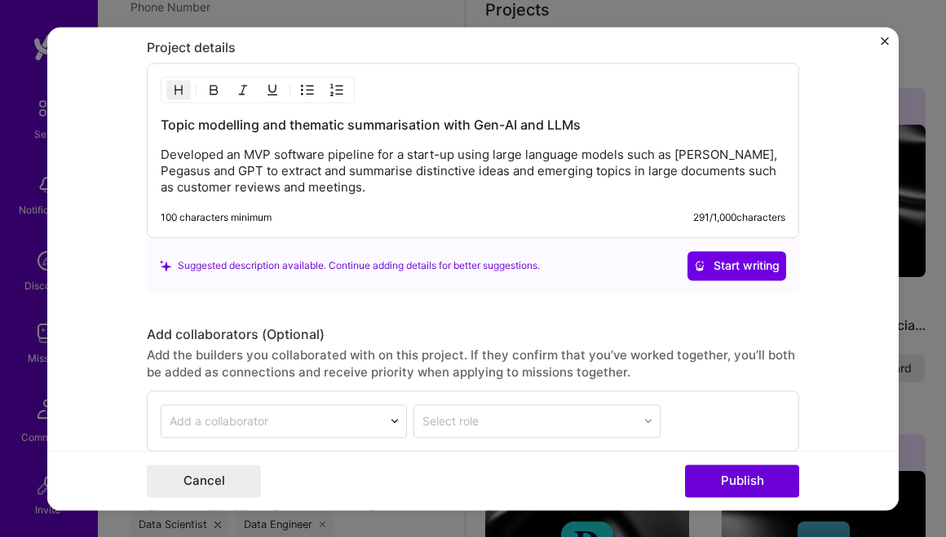
scroll to position [1527, 0]
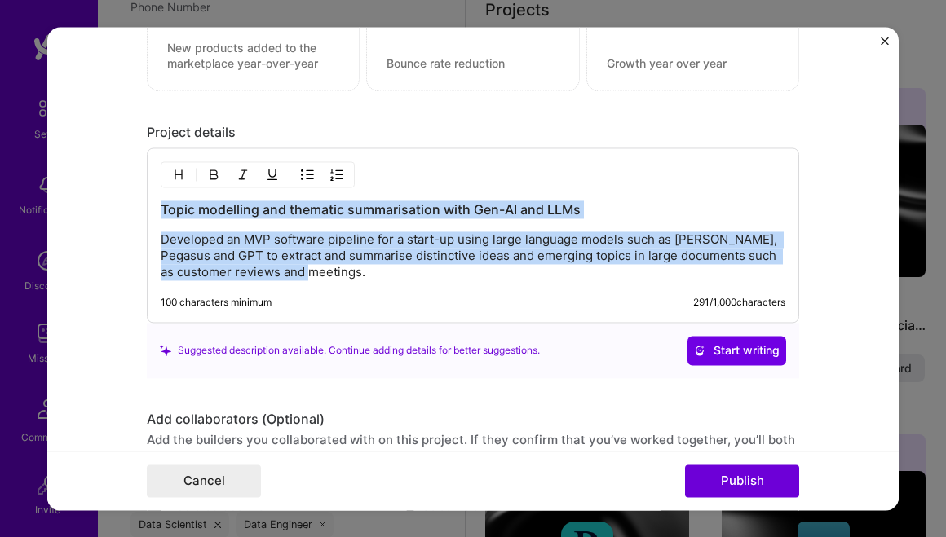
drag, startPoint x: 360, startPoint y: 279, endPoint x: 145, endPoint y: 218, distance: 223.8
click at [145, 216] on form "Project title Topic modelling and thematic summarisation with Gen-AI and LLMs C…" at bounding box center [472, 269] width 851 height 484
copy div "Topic modelling and thematic summarisation with Gen-AI and LLMs Developed an MV…"
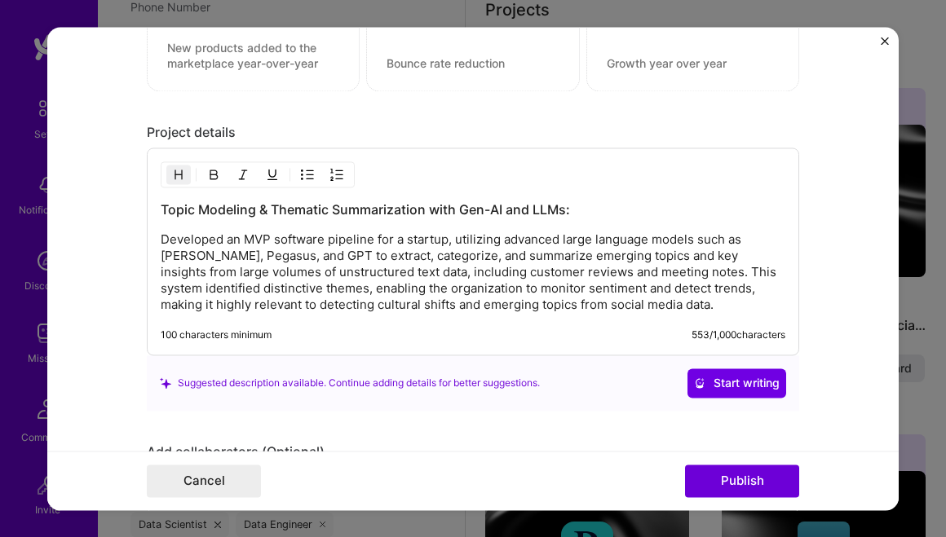
click at [398, 214] on h3 "Topic Modeling & Thematic Summarization with Gen-AI and LLMs:" at bounding box center [473, 210] width 625 height 18
click at [239, 210] on h3 "Topic Modeling & Thematic Summarisation with Gen-AI and LLMs:" at bounding box center [473, 210] width 625 height 18
click at [481, 243] on p "Developed an MVP software pipeline for a startup, utilizing advanced large lang…" at bounding box center [473, 273] width 625 height 82
click at [385, 262] on p "Developed an MVP software pipeline for a startup, utilising advanced large lang…" at bounding box center [473, 273] width 625 height 82
click at [478, 260] on p "Developed an MVP software pipeline for a startup, utilising advanced large lang…" at bounding box center [473, 273] width 625 height 82
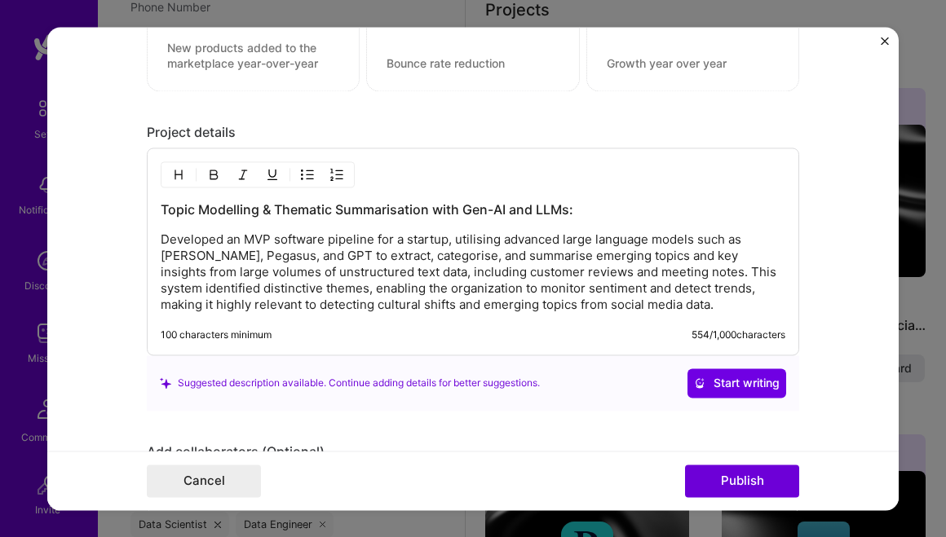
click at [464, 286] on p "Developed an MVP software pipeline for a startup, utilising advanced large lang…" at bounding box center [473, 273] width 625 height 82
click at [391, 294] on p "Developed an MVP software pipeline for a startup, utilising advanced large lang…" at bounding box center [473, 273] width 625 height 82
click at [531, 273] on p "Developed an MVP software pipeline for a startup, utilising advanced large lang…" at bounding box center [473, 273] width 625 height 82
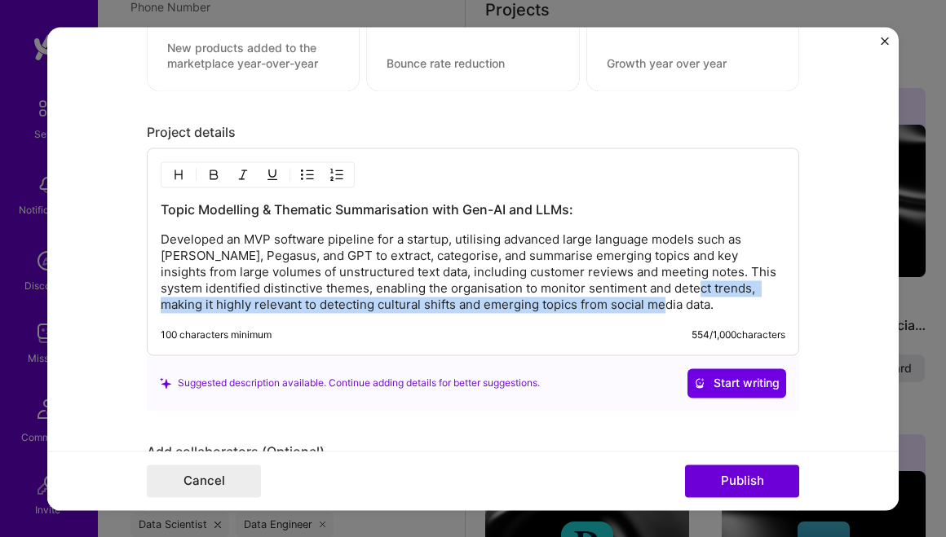
drag, startPoint x: 650, startPoint y: 294, endPoint x: 649, endPoint y: 314, distance: 19.6
click at [649, 314] on div "Topic Modelling & Thematic Summarisation with Gen-AI and LLMs: Developed an MVP…" at bounding box center [473, 252] width 652 height 208
click at [368, 310] on p "Developed an MVP software pipeline for a startup, utilising advanced large lang…" at bounding box center [473, 273] width 625 height 82
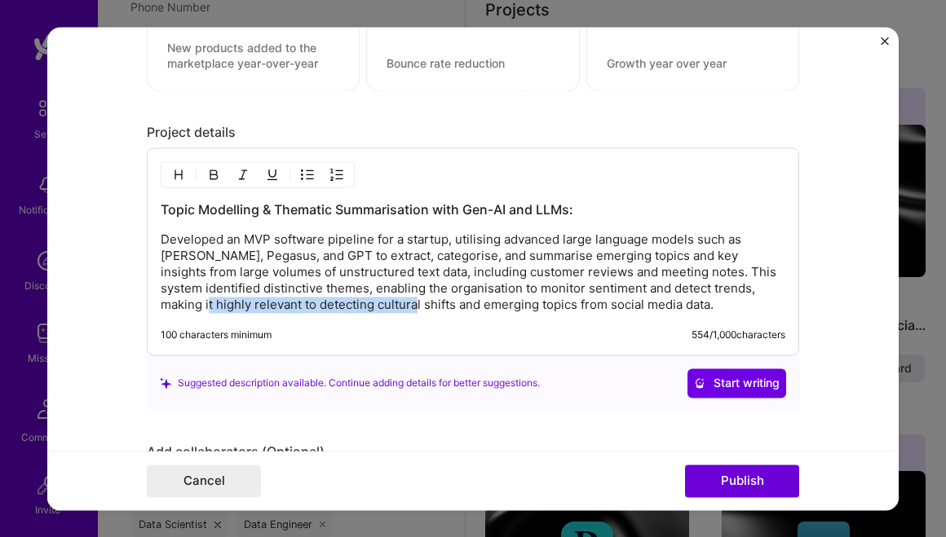
drag, startPoint x: 368, startPoint y: 310, endPoint x: 153, endPoint y: 304, distance: 215.4
click at [153, 304] on div "Topic Modelling & Thematic Summarisation with Gen-AI and LLMs: Developed an MVP…" at bounding box center [473, 252] width 652 height 208
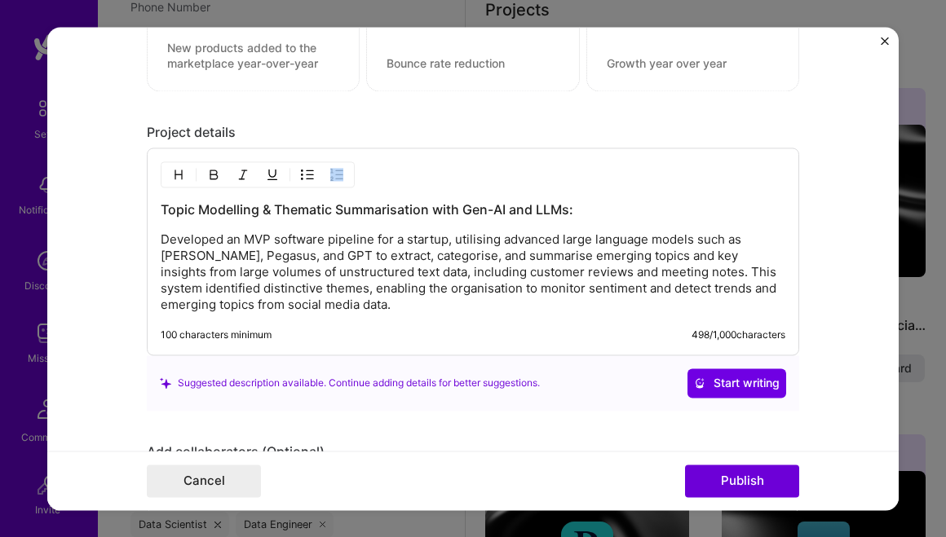
drag, startPoint x: 309, startPoint y: 315, endPoint x: 174, endPoint y: 308, distance: 135.5
click at [173, 308] on div "Topic Modelling & Thematic Summarisation with Gen-AI and LLMs: Developed an MVP…" at bounding box center [473, 252] width 652 height 208
drag, startPoint x: 309, startPoint y: 307, endPoint x: 157, endPoint y: 307, distance: 152.5
click at [157, 307] on div "Topic Modelling & Thematic Summarisation with Gen-AI and LLMs: Developed an MVP…" at bounding box center [473, 252] width 652 height 208
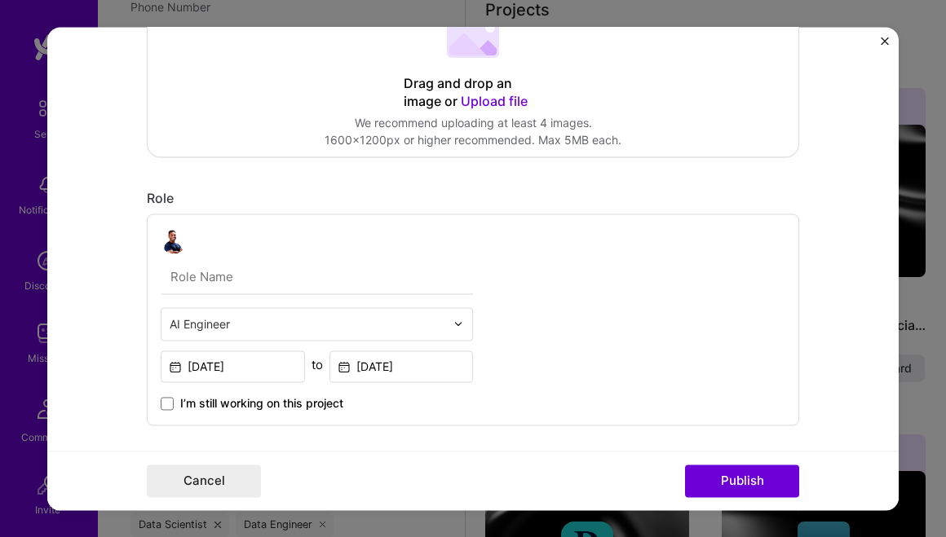
scroll to position [0, 0]
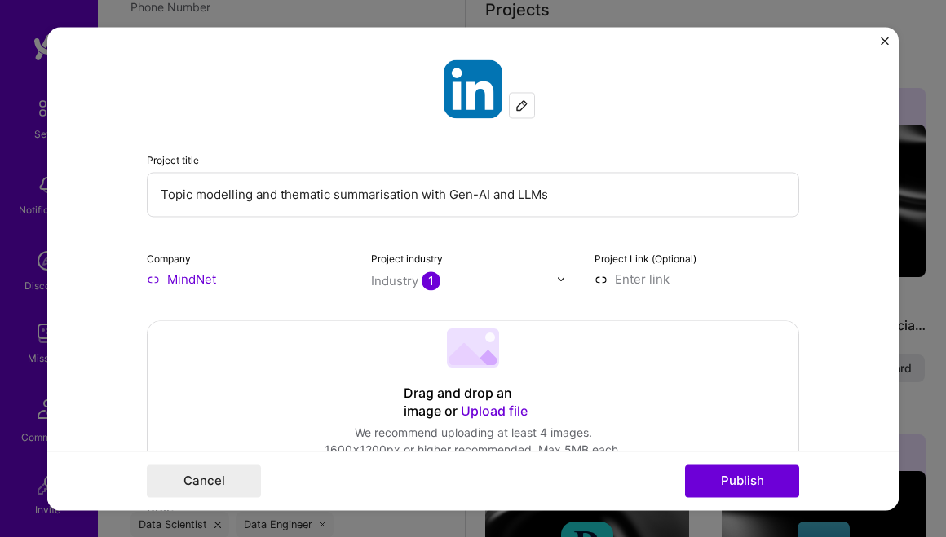
drag, startPoint x: 421, startPoint y: 195, endPoint x: 632, endPoint y: 247, distance: 217.6
click at [624, 237] on div "Project title Topic modelling and thematic summarisation with Gen-AI and LLMs C…" at bounding box center [473, 174] width 652 height 228
type input "Topic modelling and thematic summarisation"
click at [730, 482] on button "Publish" at bounding box center [742, 481] width 114 height 33
